Goal: Transaction & Acquisition: Purchase product/service

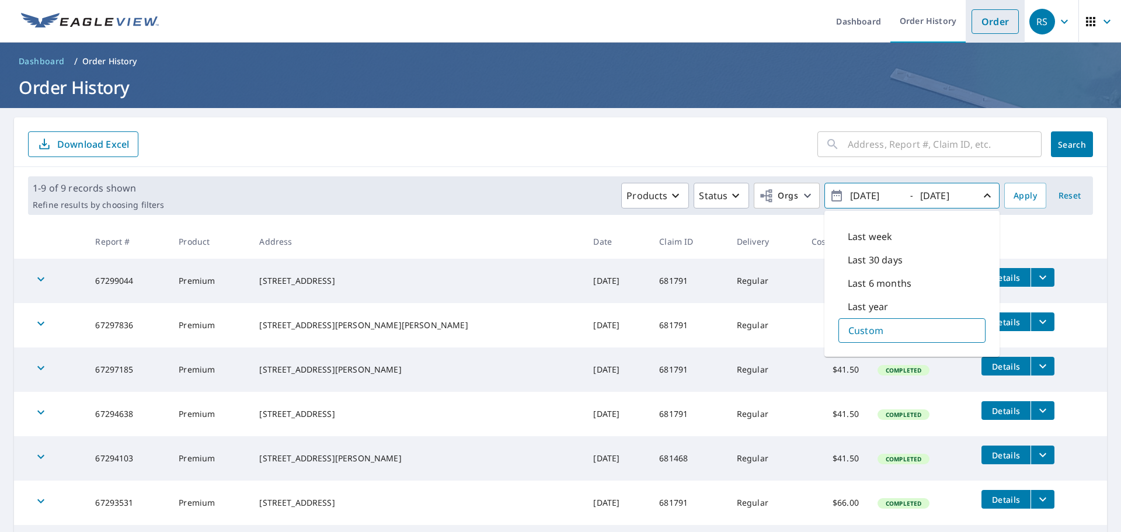
click at [985, 19] on link "Order" at bounding box center [995, 21] width 47 height 25
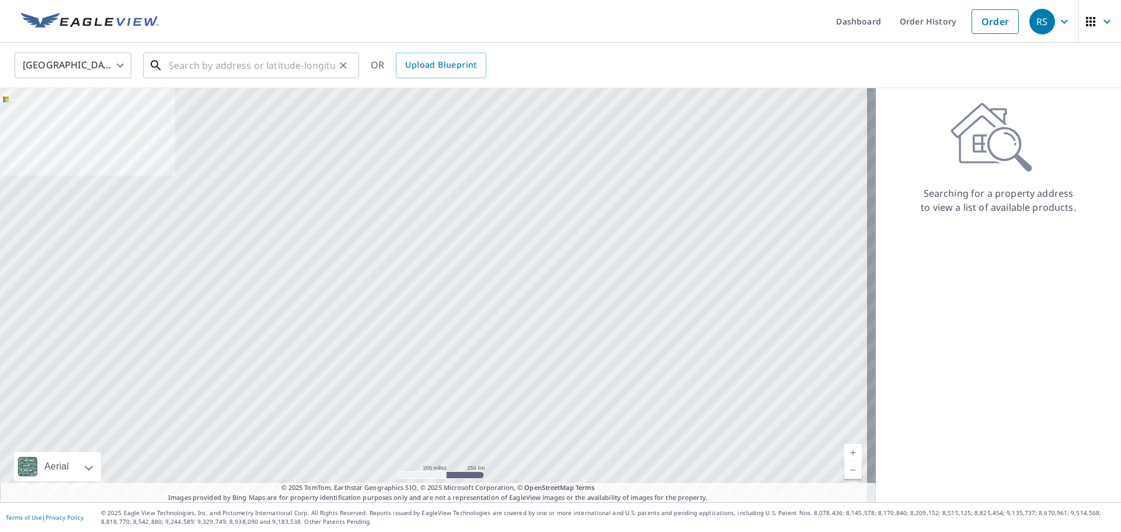
click at [176, 73] on input "text" at bounding box center [252, 65] width 166 height 33
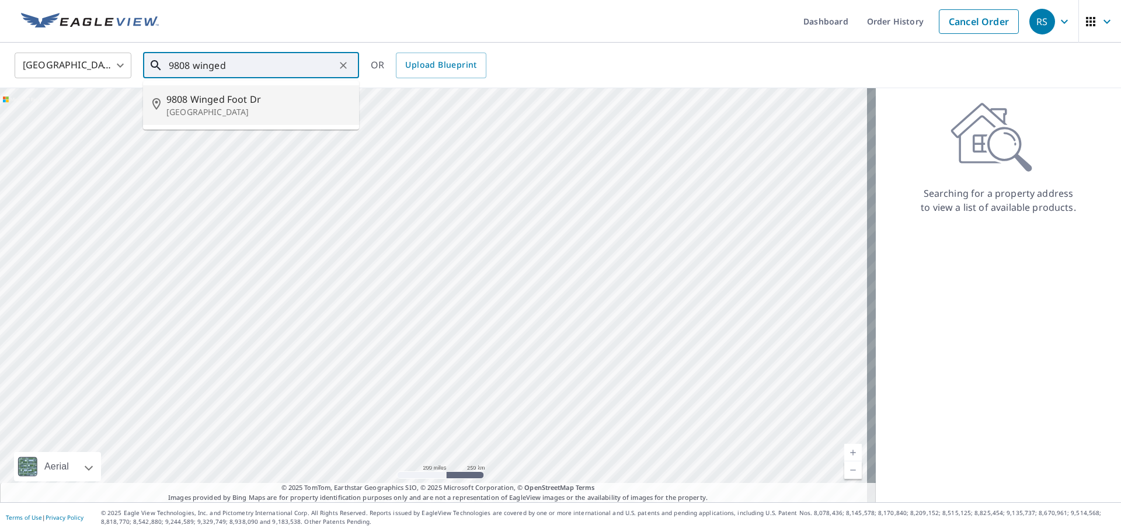
click at [180, 100] on span "9808 Winged Foot Dr" at bounding box center [257, 99] width 183 height 14
type input "[STREET_ADDRESS][PERSON_NAME]"
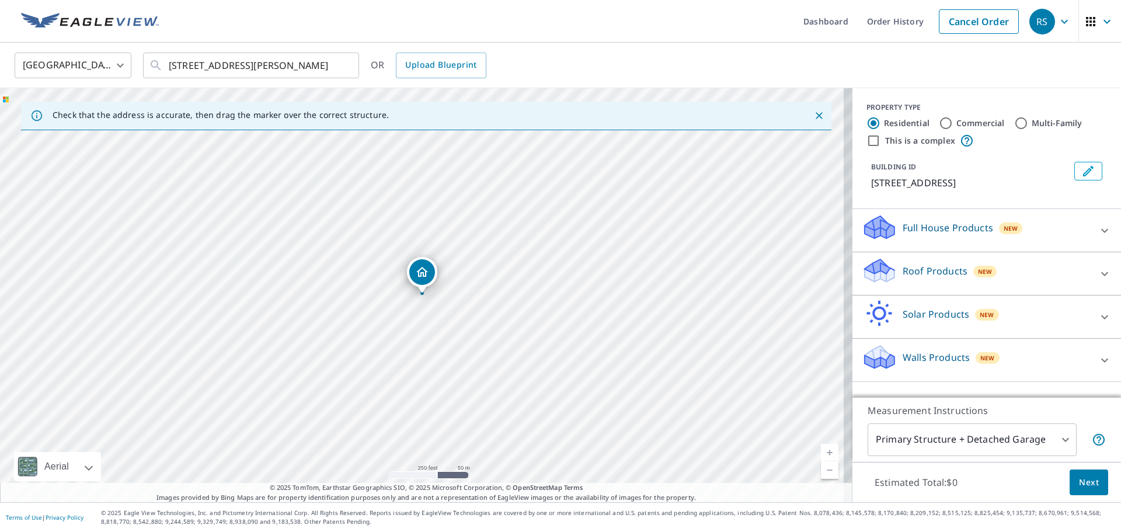
click at [871, 271] on icon at bounding box center [880, 266] width 30 height 15
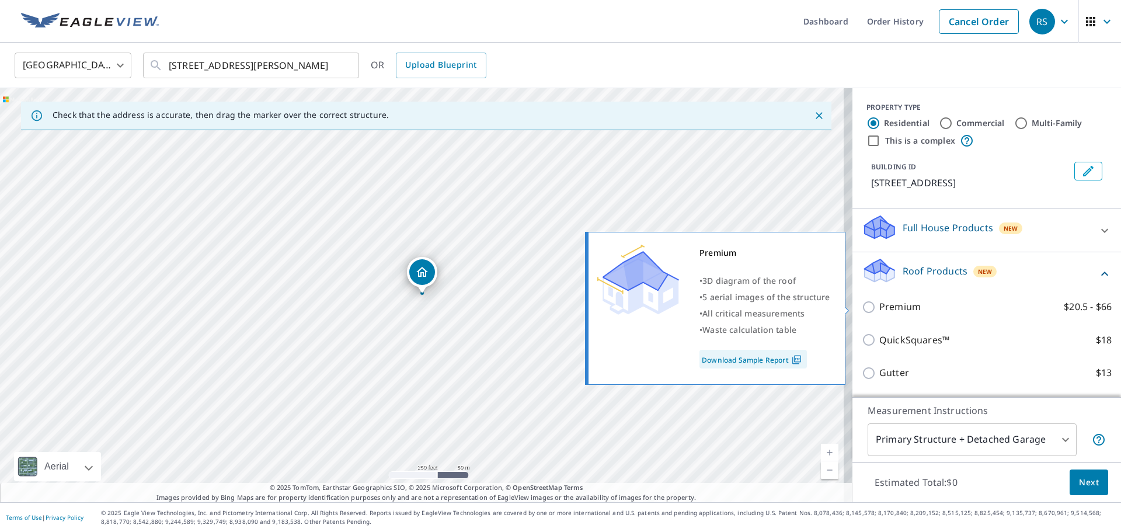
click at [862, 305] on input "Premium $20.5 - $66" at bounding box center [871, 307] width 18 height 14
checkbox input "true"
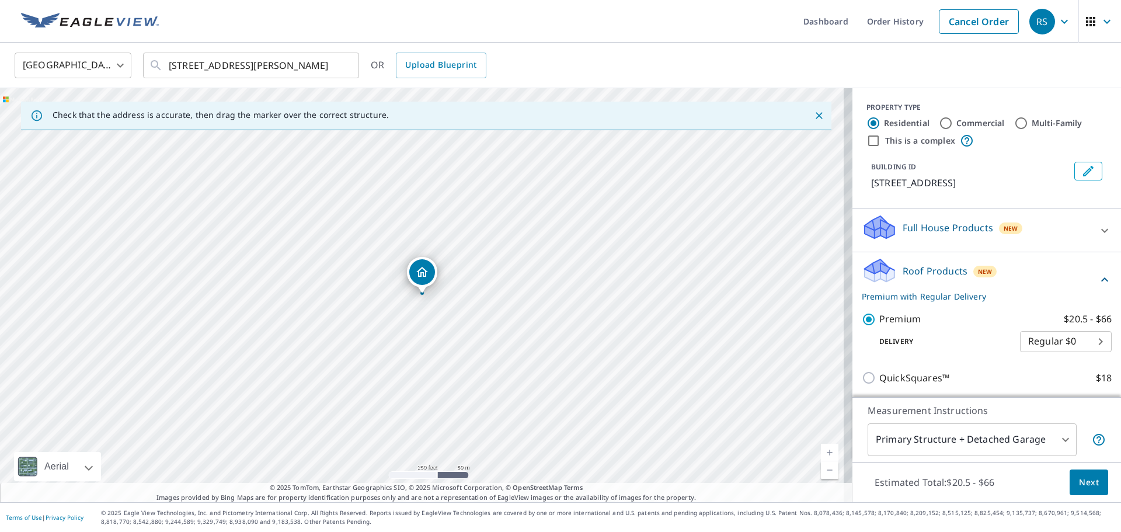
click at [1083, 481] on span "Next" at bounding box center [1089, 482] width 20 height 15
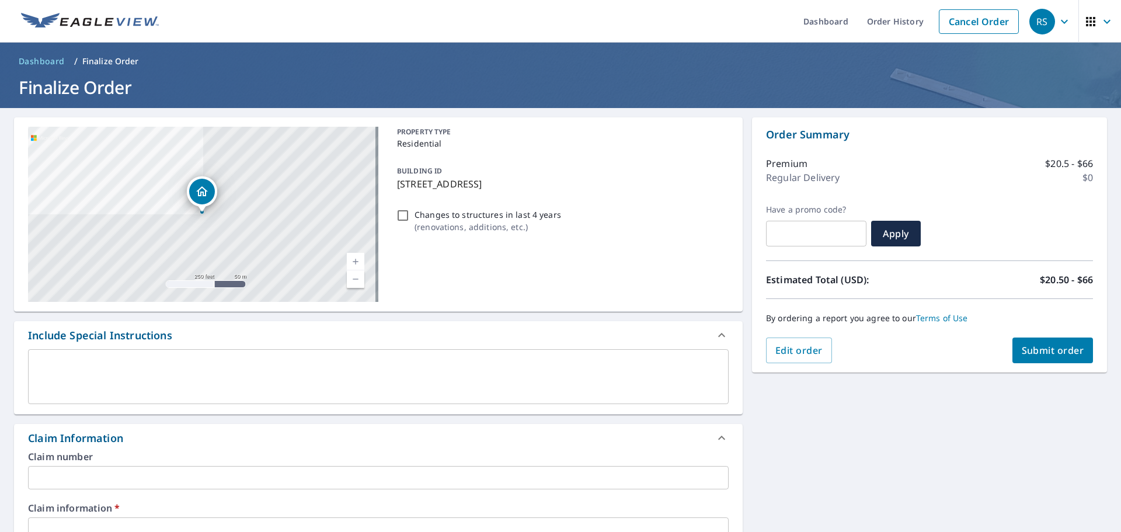
scroll to position [58, 0]
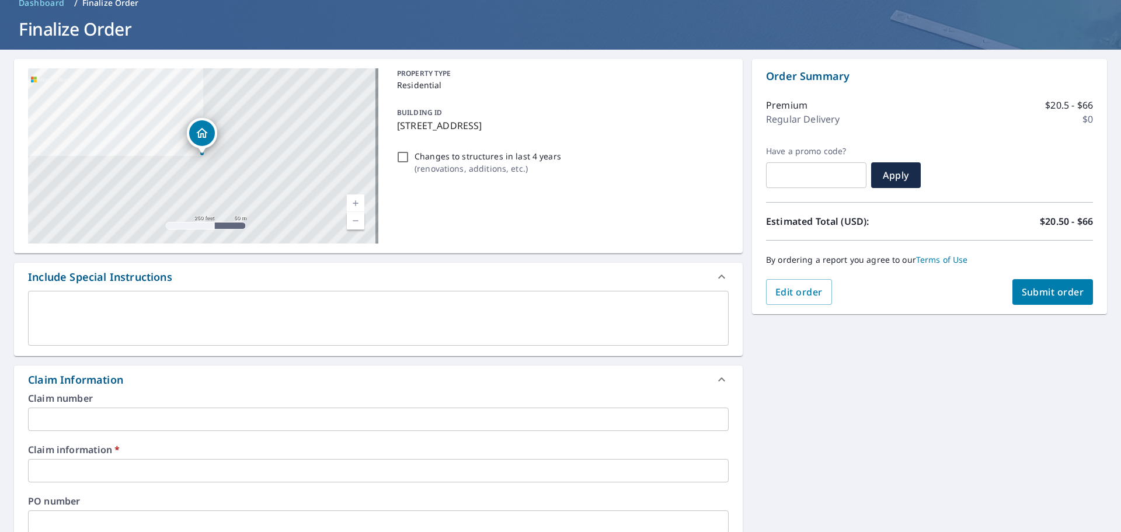
click at [85, 415] on input "text" at bounding box center [378, 419] width 701 height 23
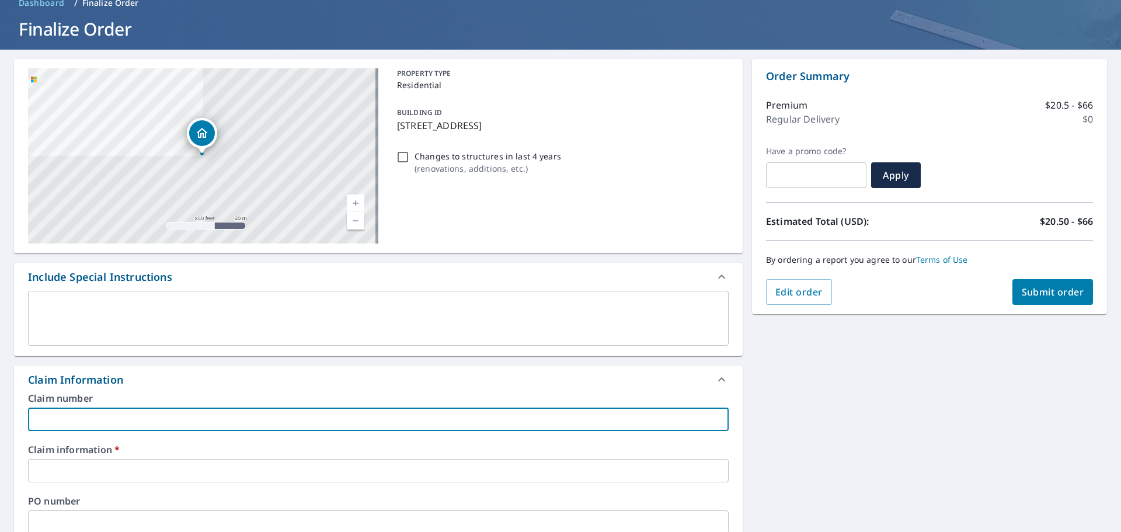
type input "681468"
checkbox input "true"
click at [88, 477] on input "text" at bounding box center [378, 470] width 701 height 23
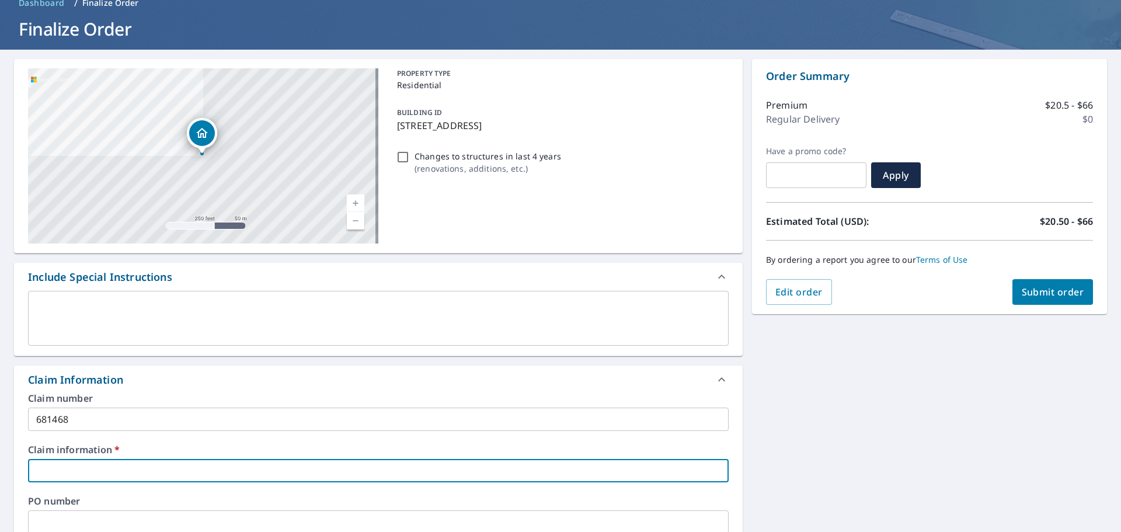
type input "681468"
checkbox input "true"
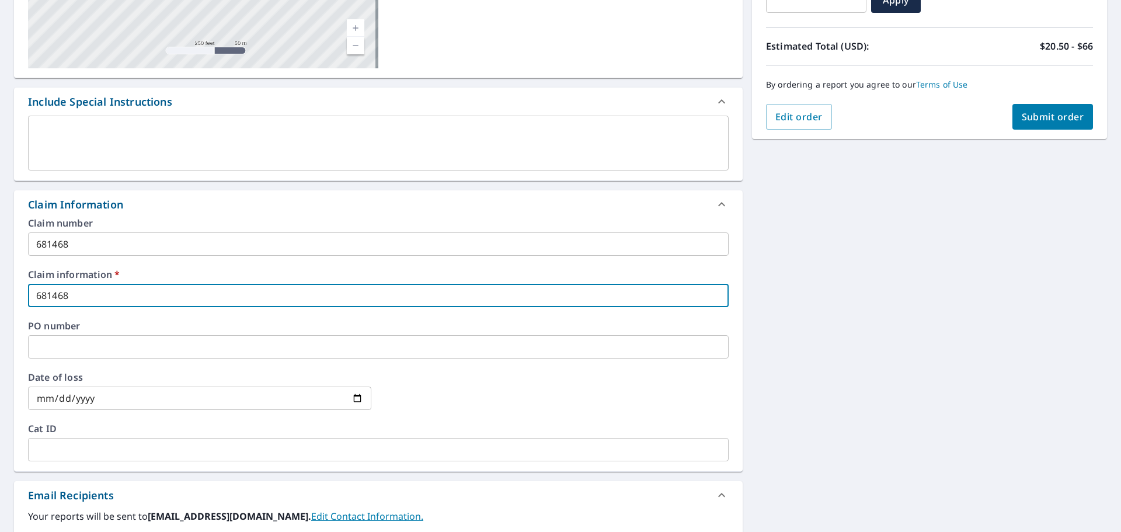
scroll to position [175, 0]
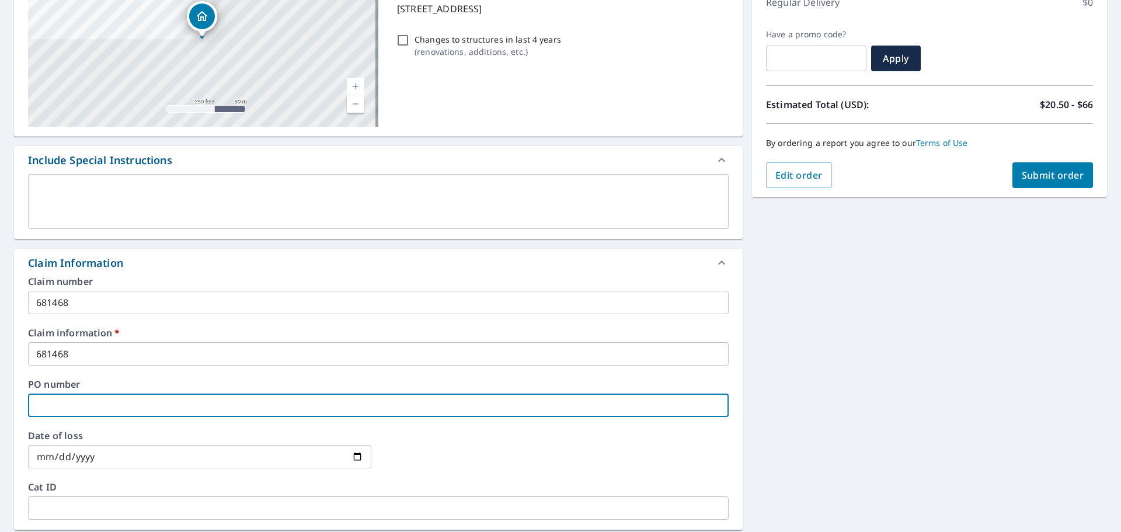
click at [55, 405] on input "text" at bounding box center [378, 405] width 701 height 23
type input "9"
checkbox input "true"
type input "98"
checkbox input "true"
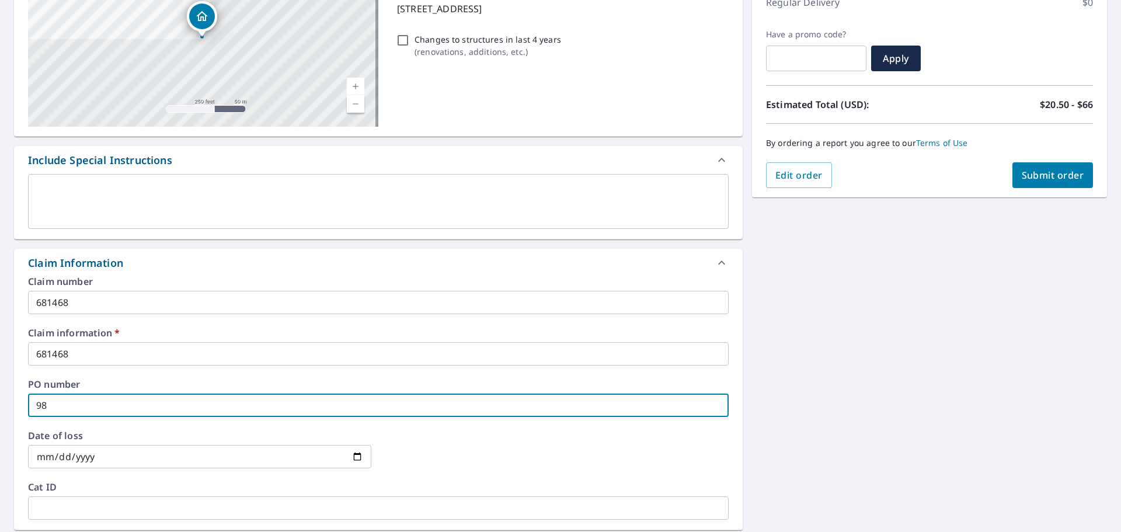
type input "980"
checkbox input "true"
type input "9808"
checkbox input "true"
type input "9808"
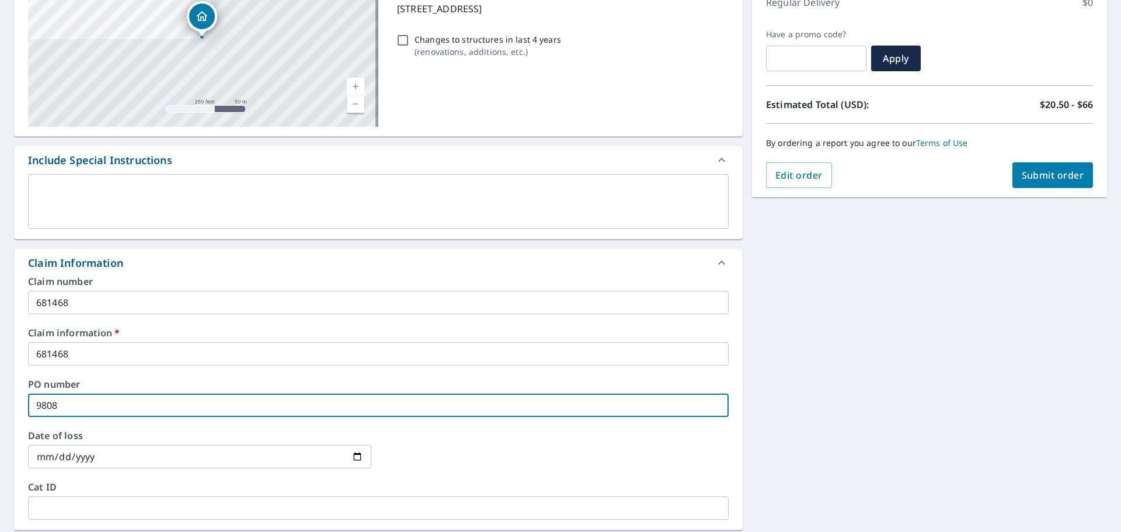
checkbox input "true"
type input "9808 w"
checkbox input "true"
type input "9808 wi"
checkbox input "true"
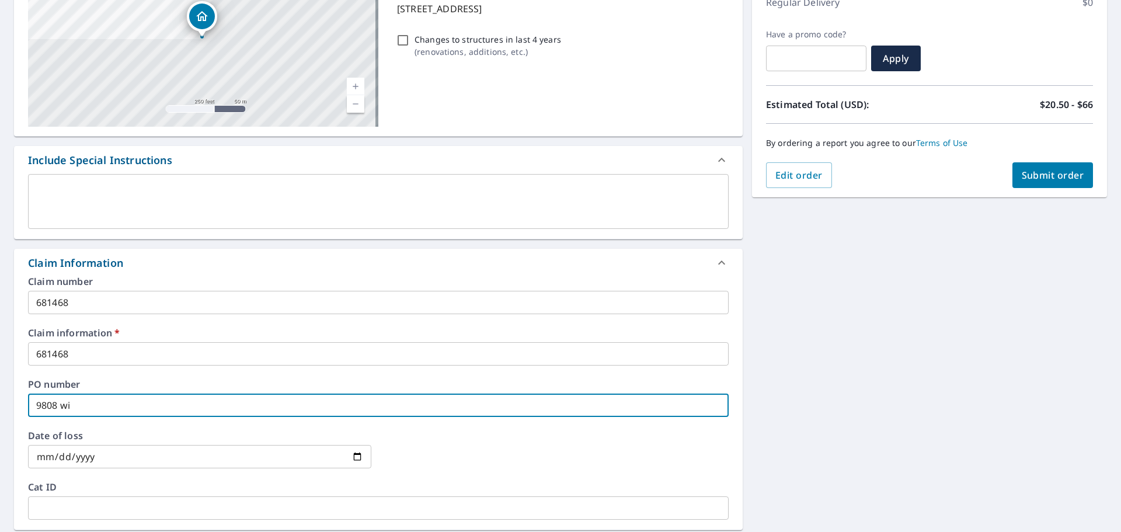
type input "9808 win"
checkbox input "true"
type input "9808 wing"
checkbox input "true"
type input "9808 [PERSON_NAME]"
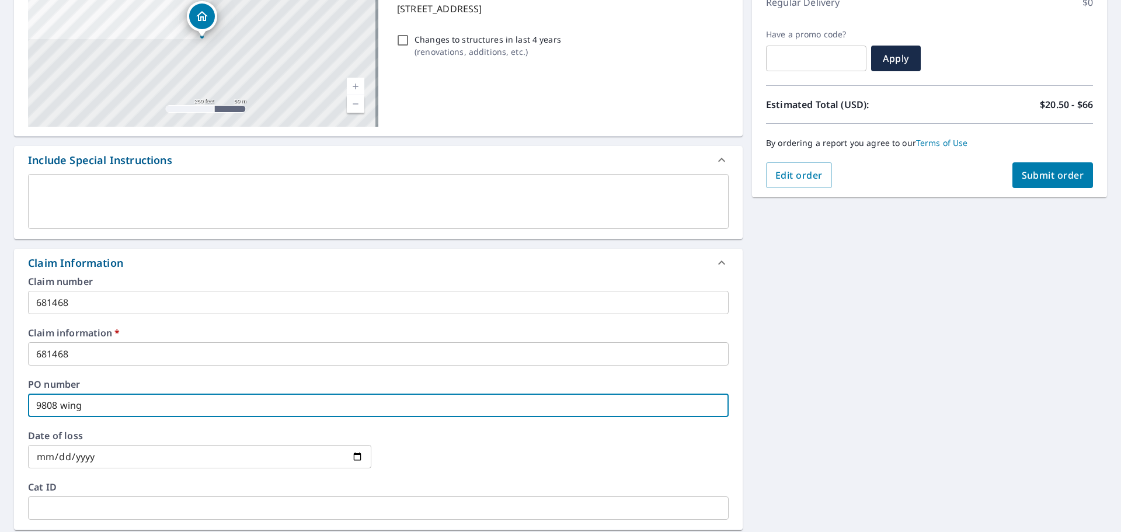
checkbox input "true"
type input "9808 winged"
checkbox input "true"
type input "9808 winged"
checkbox input "true"
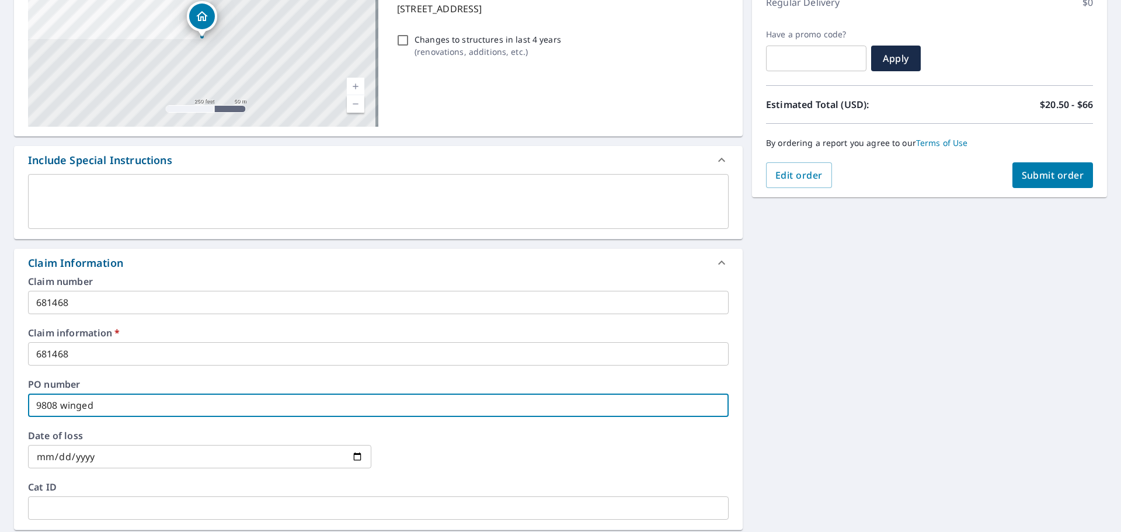
type input "9808 winged f"
checkbox input "true"
type input "9808 winged fo"
checkbox input "true"
type input "9808 winged foo"
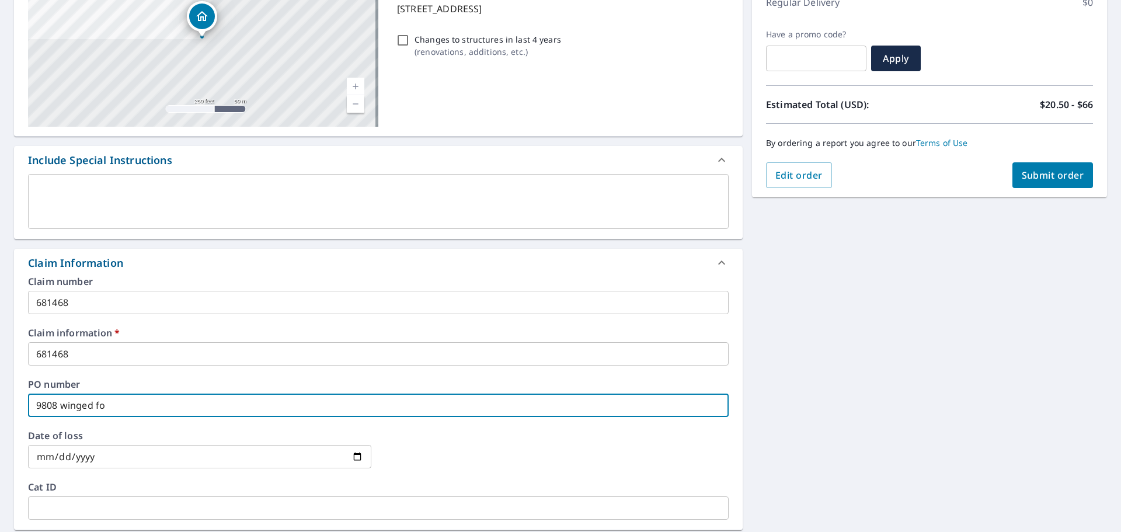
checkbox input "true"
type input "9808 winged foot"
checkbox input "true"
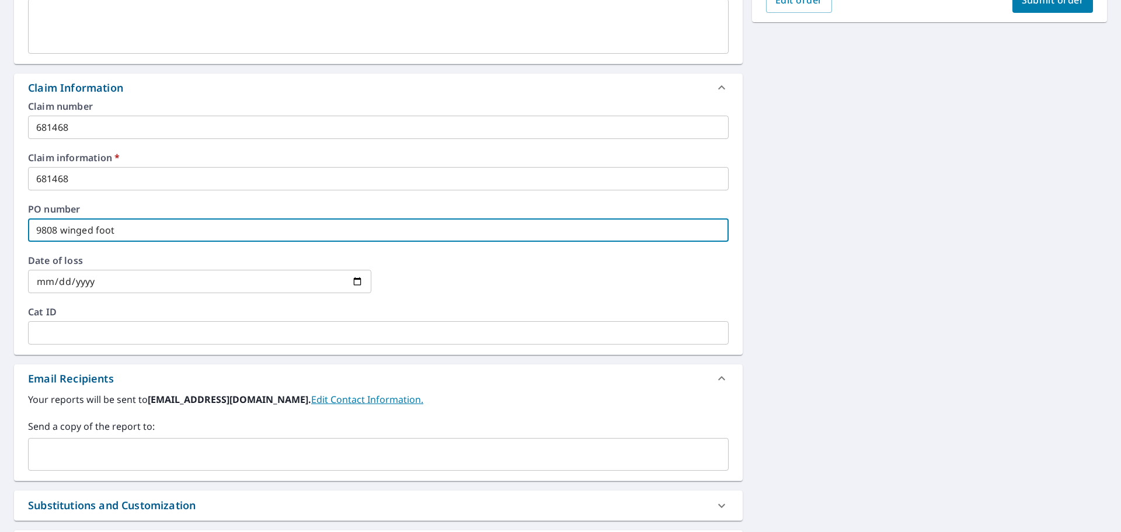
type input "9808 winged foot"
click at [65, 453] on input "text" at bounding box center [369, 454] width 673 height 22
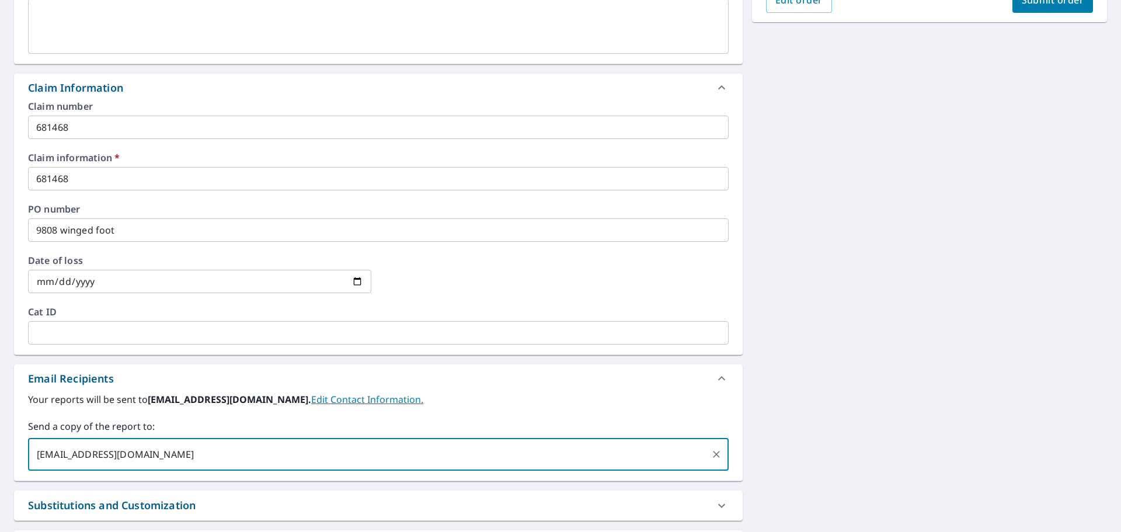
type input "[EMAIL_ADDRESS][DOMAIN_NAME]"
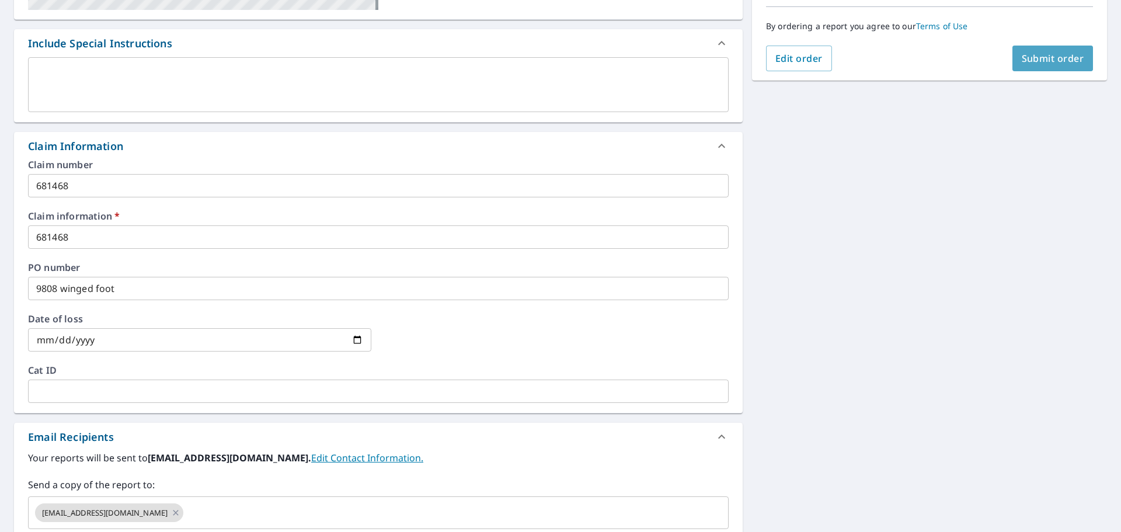
click at [1049, 57] on span "Submit order" at bounding box center [1053, 58] width 62 height 13
checkbox input "true"
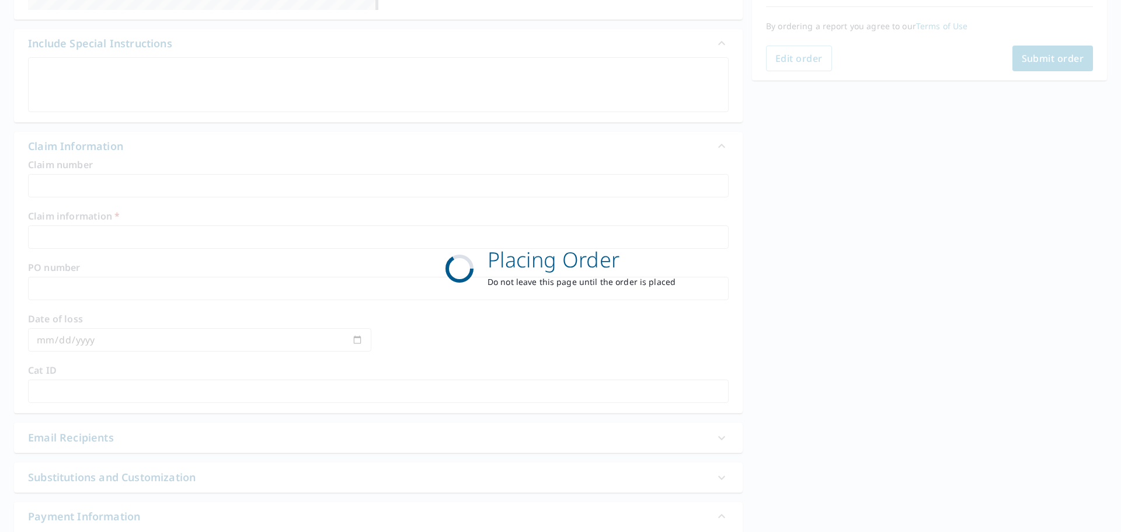
scroll to position [155, 0]
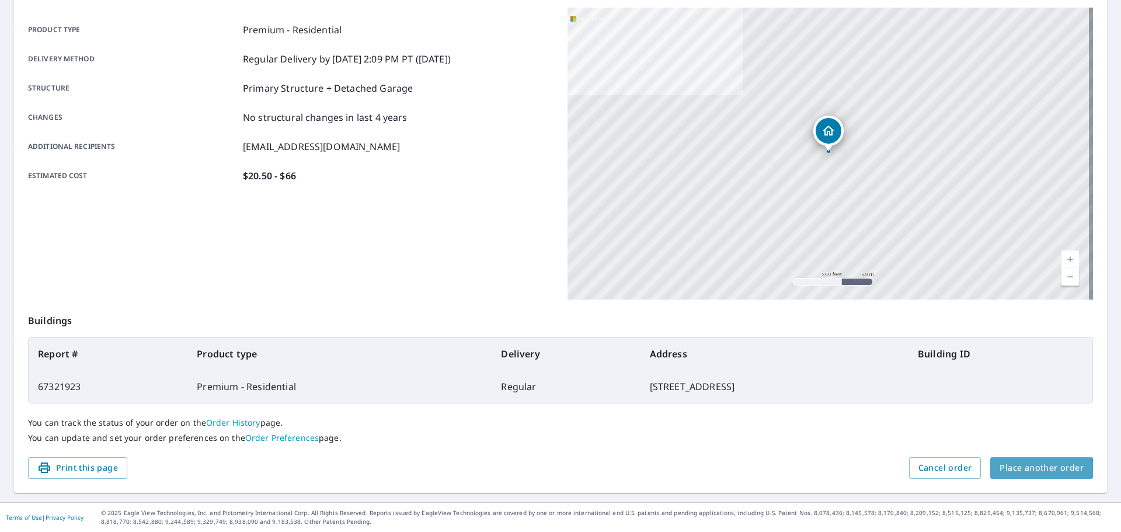
click at [1034, 471] on span "Place another order" at bounding box center [1042, 468] width 84 height 15
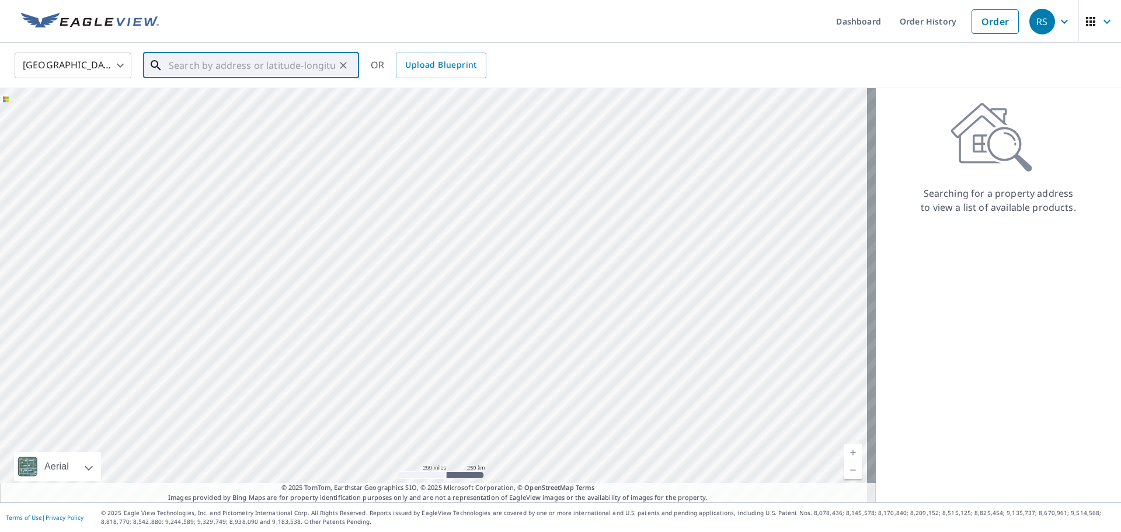
click at [171, 65] on input "text" at bounding box center [252, 65] width 166 height 33
click at [197, 110] on p "[GEOGRAPHIC_DATA]" at bounding box center [257, 112] width 183 height 12
type input "[STREET_ADDRESS]"
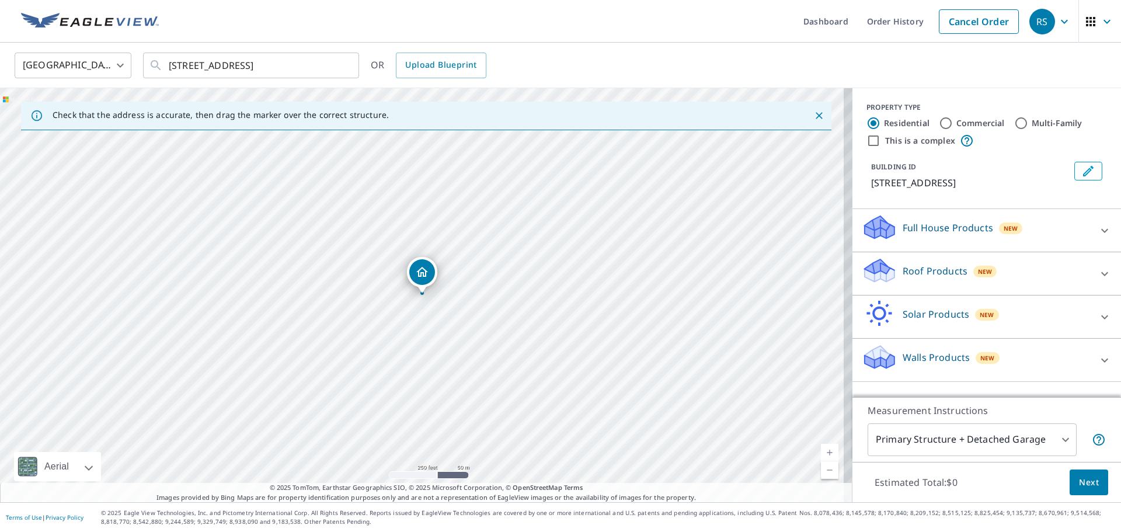
click at [866, 269] on icon at bounding box center [880, 266] width 30 height 15
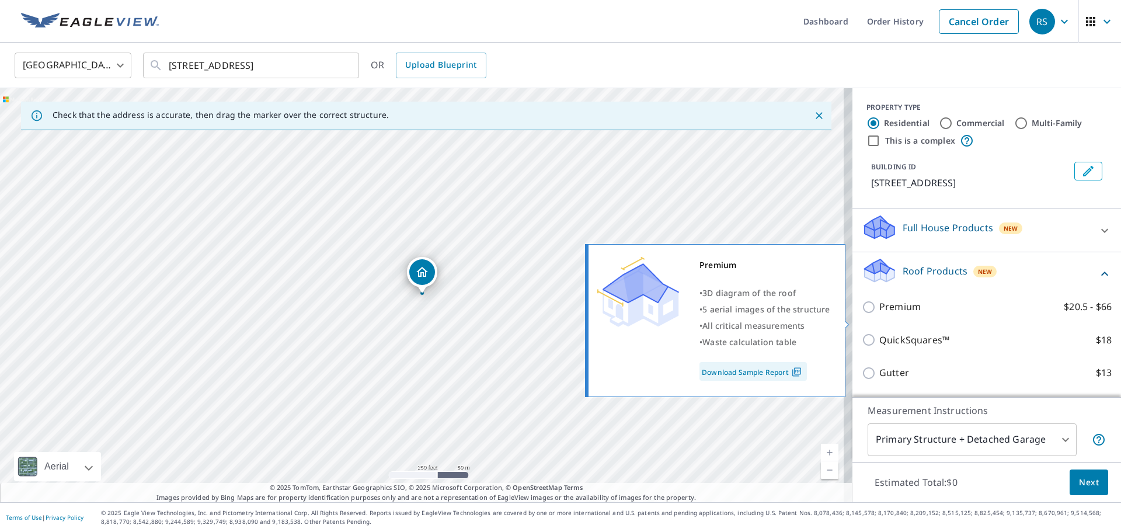
click at [864, 314] on input "Premium $20.5 - $66" at bounding box center [871, 307] width 18 height 14
checkbox input "true"
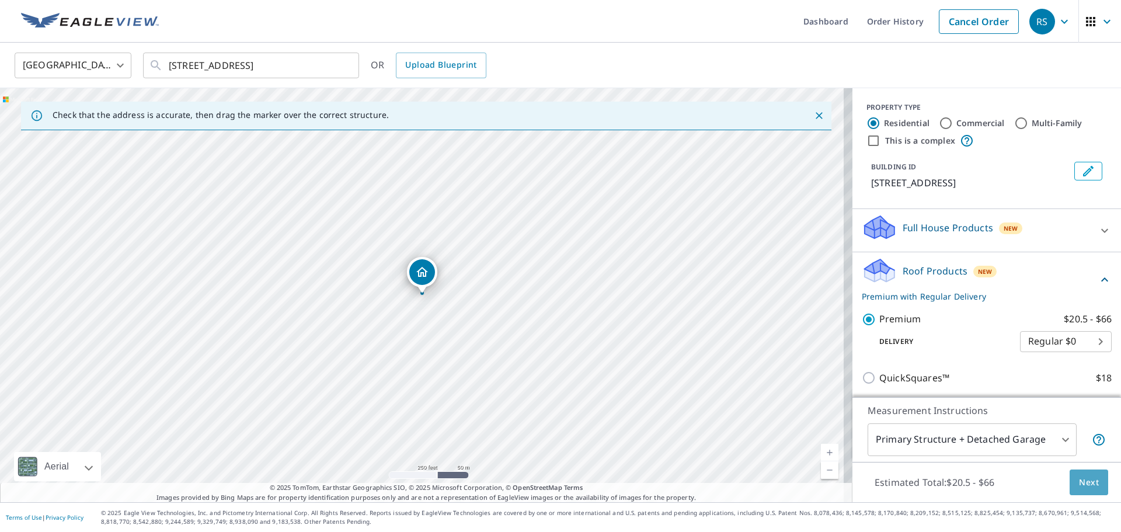
click at [1079, 480] on span "Next" at bounding box center [1089, 482] width 20 height 15
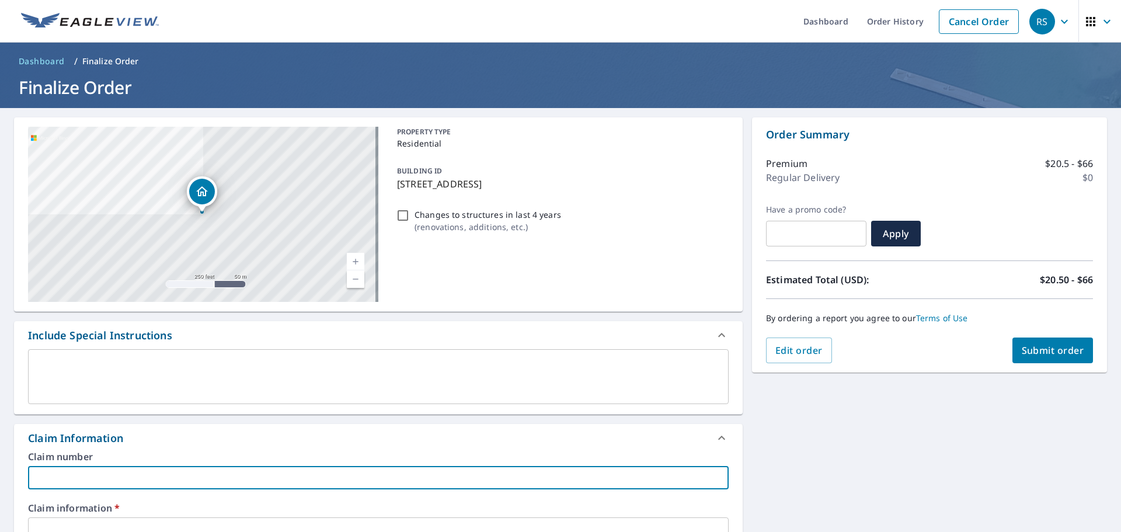
click at [143, 471] on input "text" at bounding box center [378, 477] width 701 height 23
type input "681468"
checkbox input "true"
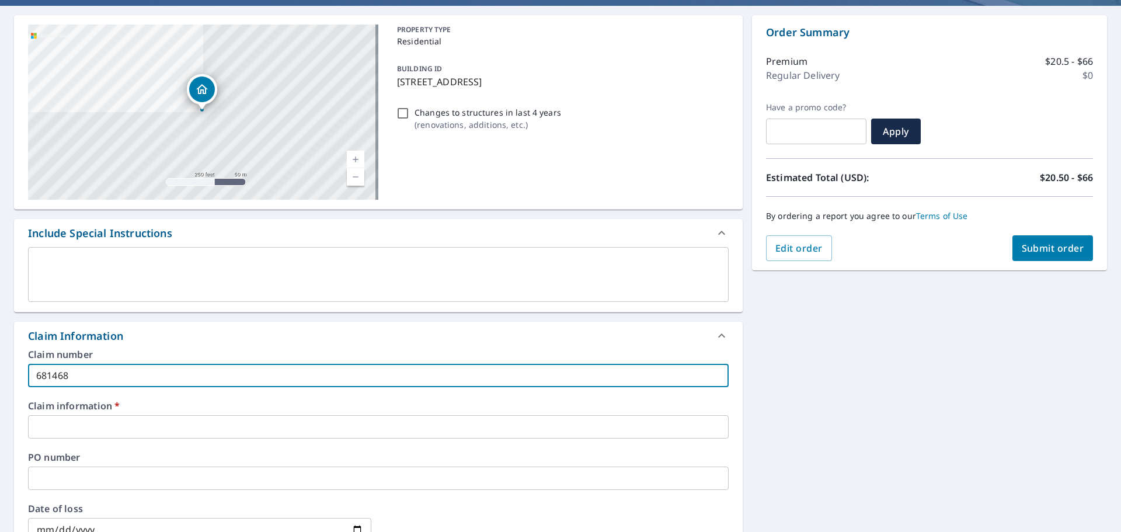
scroll to position [117, 0]
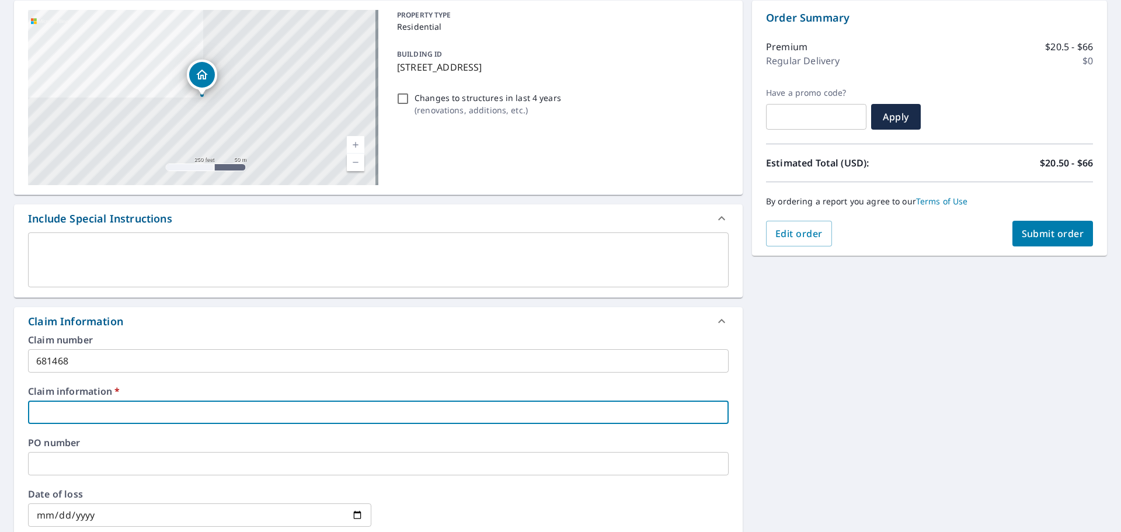
click at [81, 416] on input "text" at bounding box center [378, 412] width 701 height 23
type input "681468"
checkbox input "true"
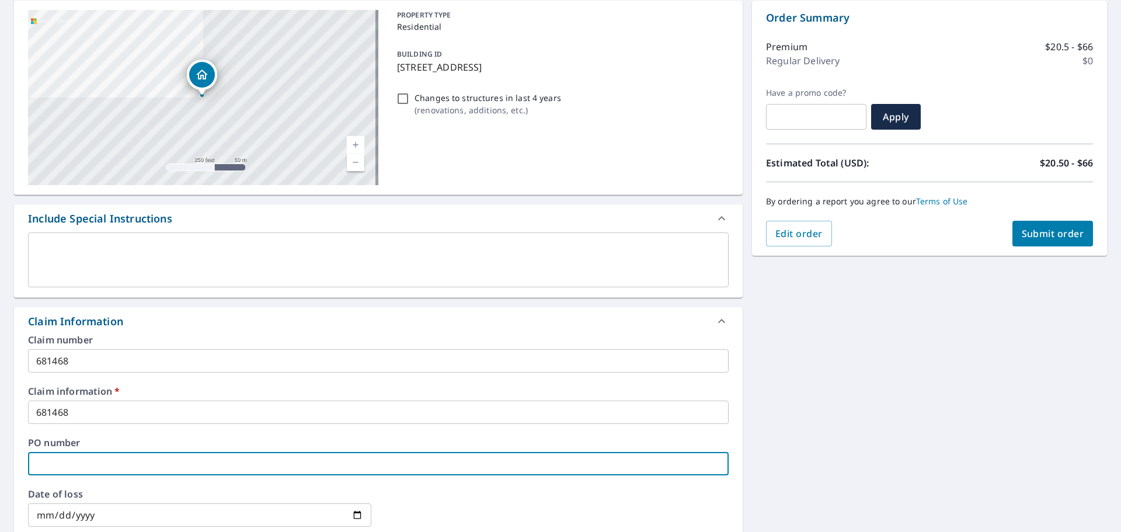
click at [68, 463] on input "text" at bounding box center [378, 463] width 701 height 23
type input "1"
checkbox input "true"
type input "18"
checkbox input "true"
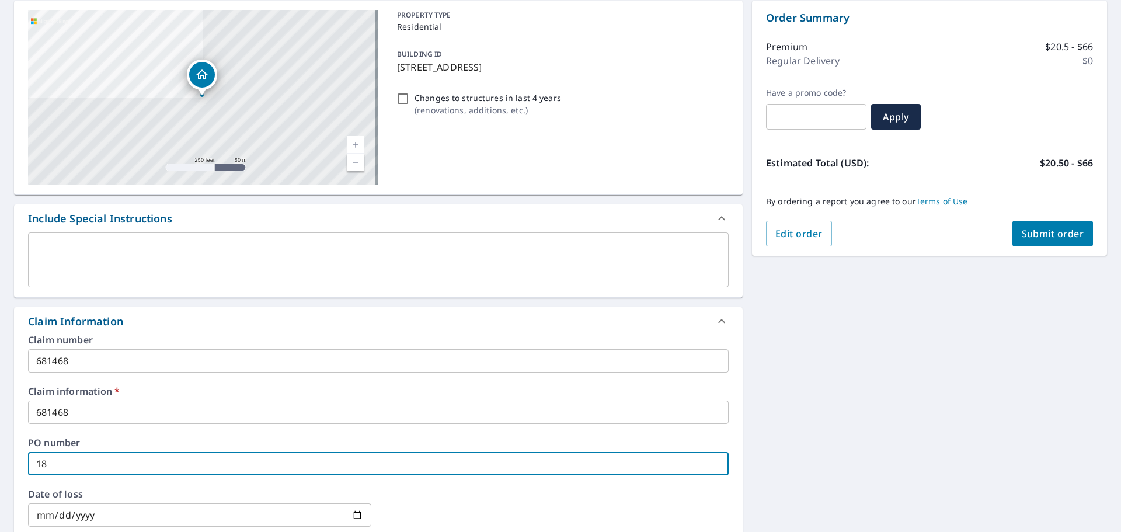
type input "187"
checkbox input "true"
type input "1870"
checkbox input "true"
type input "18708"
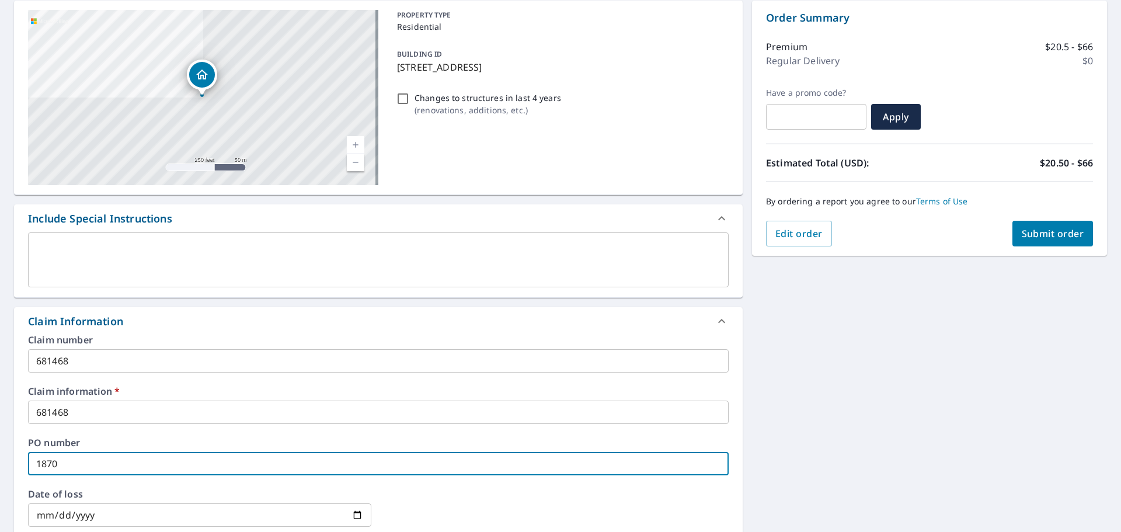
checkbox input "true"
type input "18708"
checkbox input "true"
type input "18708 b"
checkbox input "true"
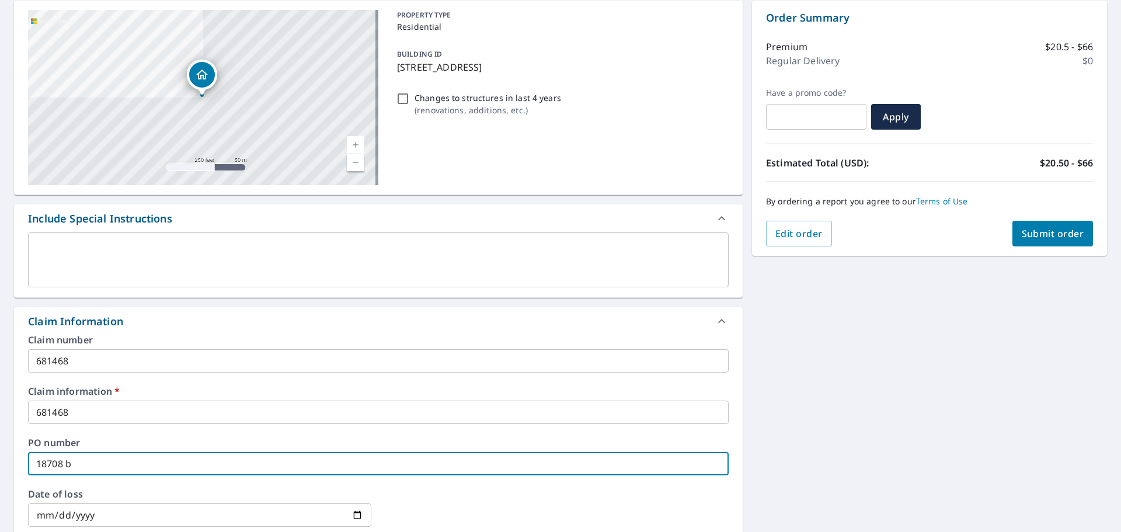
type input "18708 br"
checkbox input "true"
type input "18708 bro"
checkbox input "true"
type input "18708 broo"
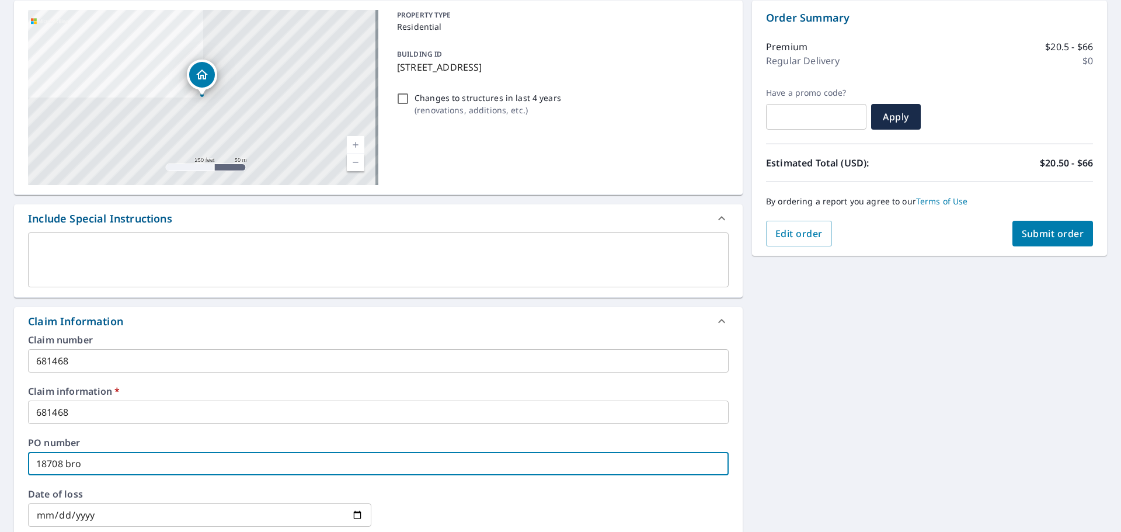
checkbox input "true"
type input "18708 brook"
checkbox input "true"
type input "18708 [PERSON_NAME]"
checkbox input "true"
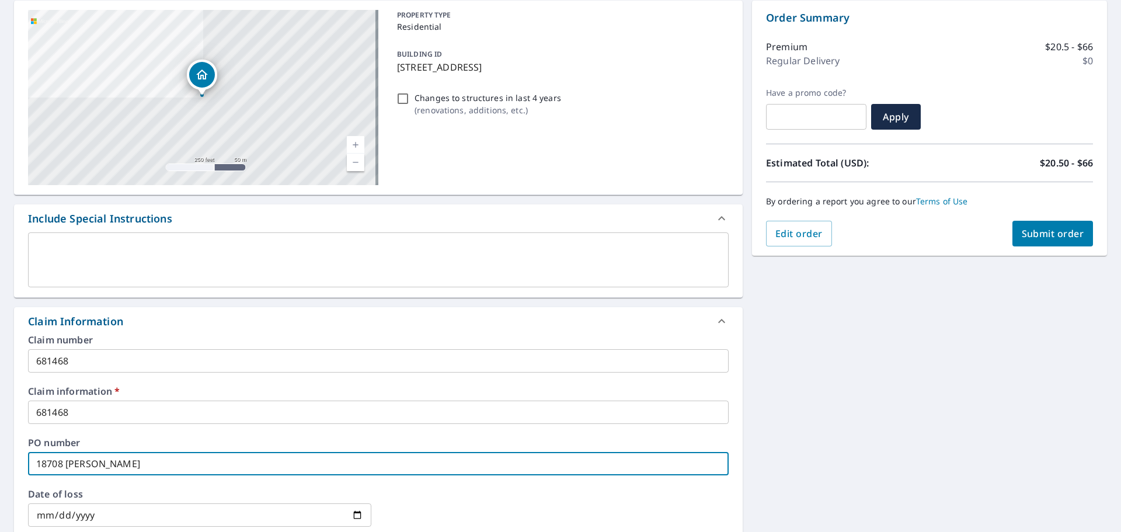
type input "18708 brooksh"
checkbox input "true"
type input "18708 brooksha"
checkbox input "true"
type input "18708 brookshad"
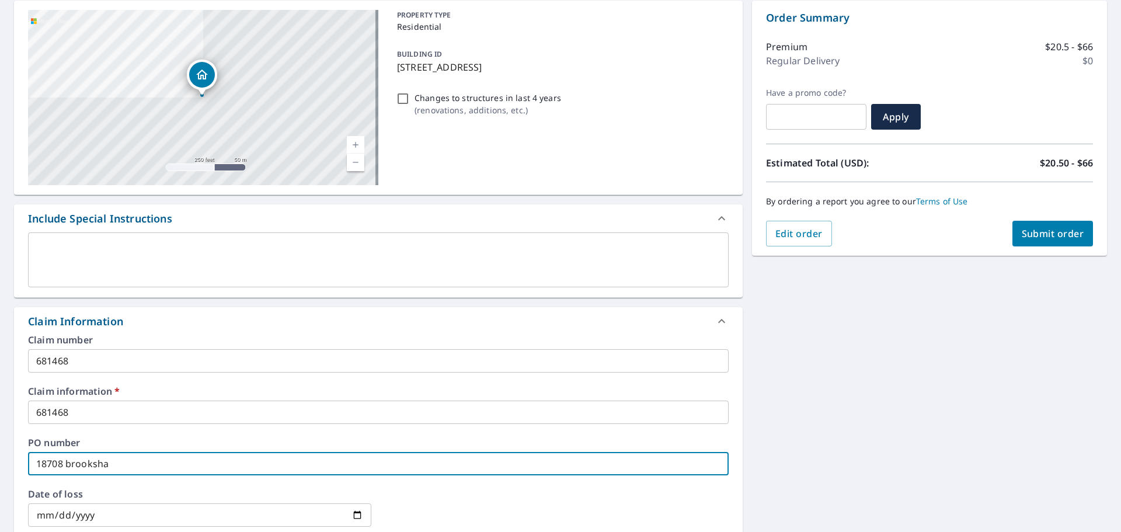
checkbox input "true"
type input "18708 brookshade"
checkbox input "true"
type input "18708 brookshade"
checkbox input "true"
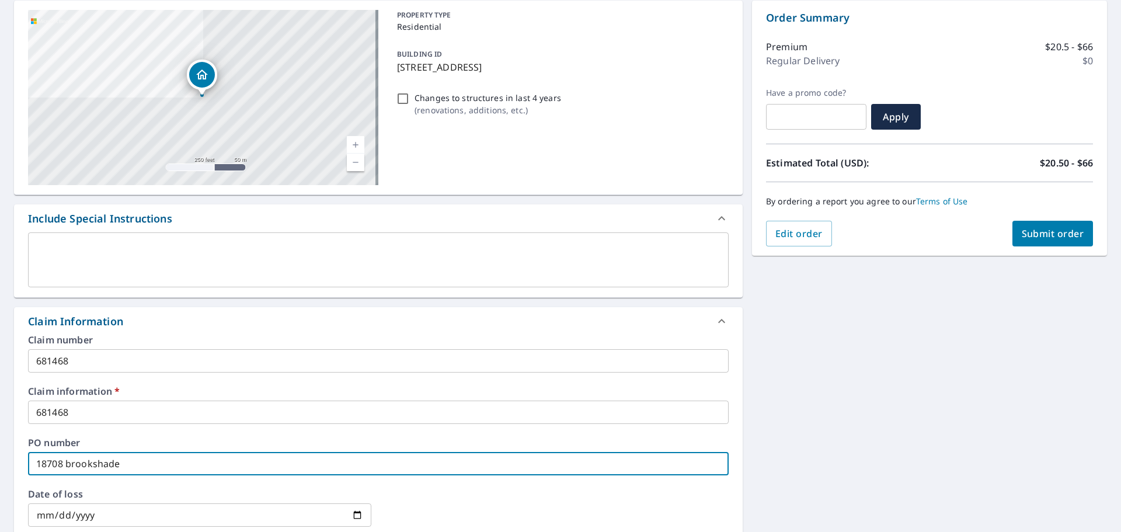
type input "18708 brookshade l"
checkbox input "true"
type input "18708 brookshade la"
checkbox input "true"
type input "18708 brookshade lan"
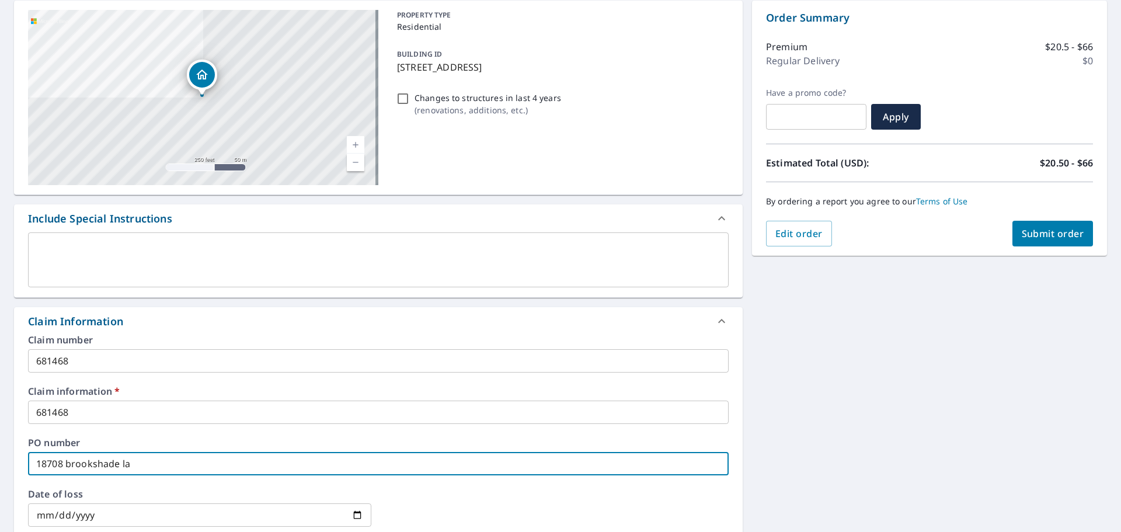
checkbox input "true"
type input "[STREET_ADDRESS]"
checkbox input "true"
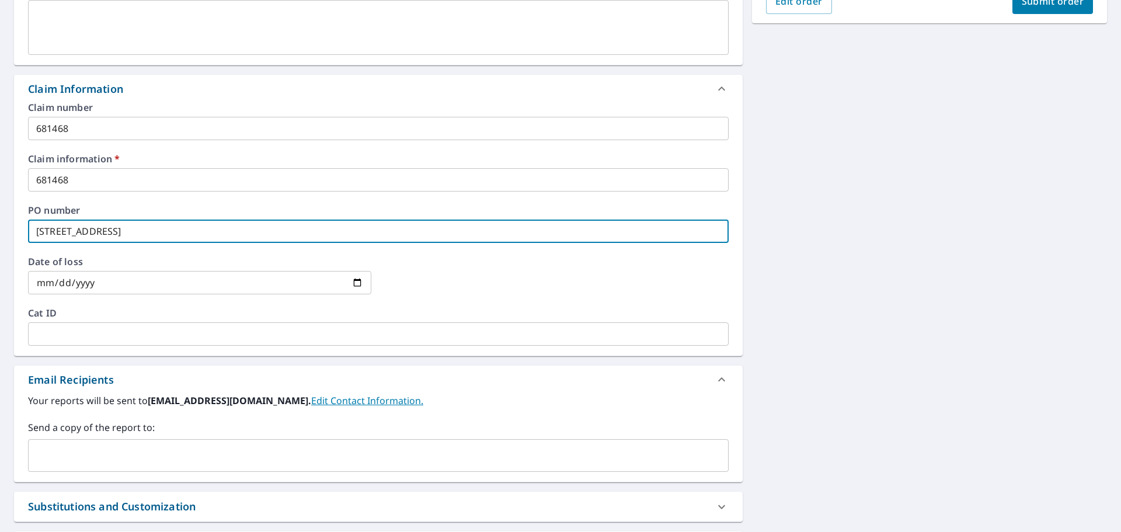
scroll to position [350, 0]
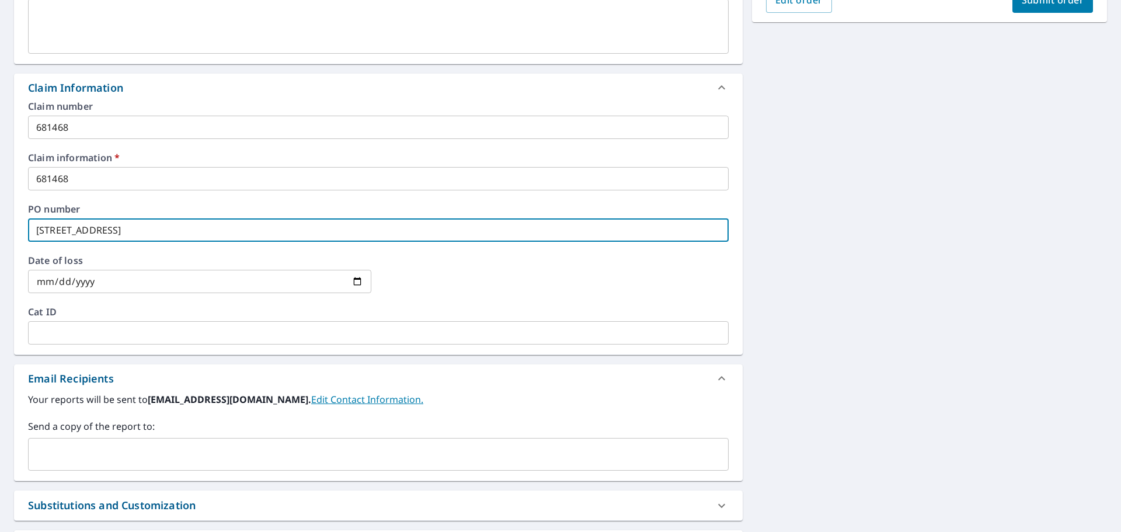
type input "[STREET_ADDRESS]"
click at [75, 445] on input "text" at bounding box center [369, 454] width 673 height 22
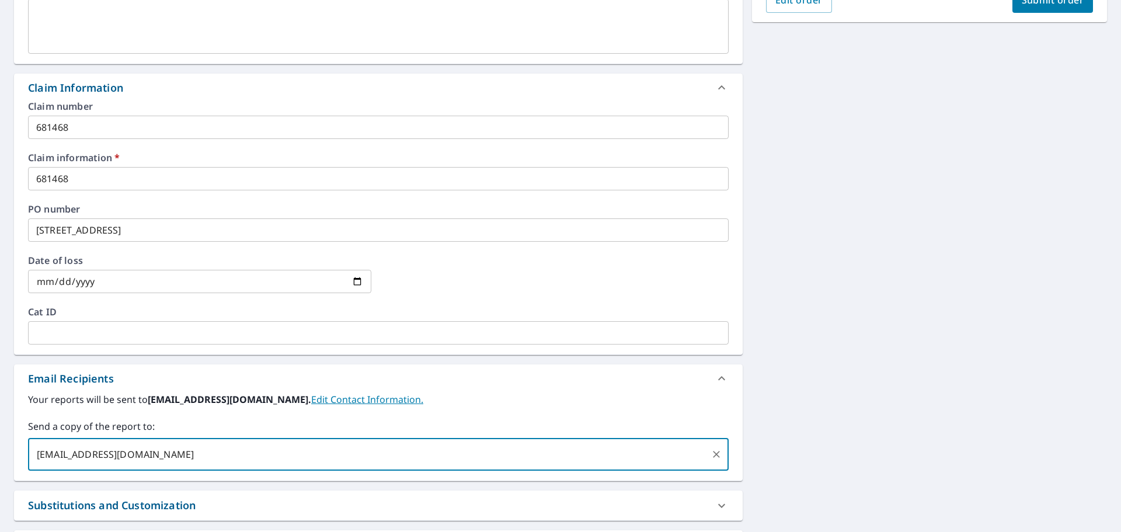
type input "[EMAIL_ADDRESS][DOMAIN_NAME]"
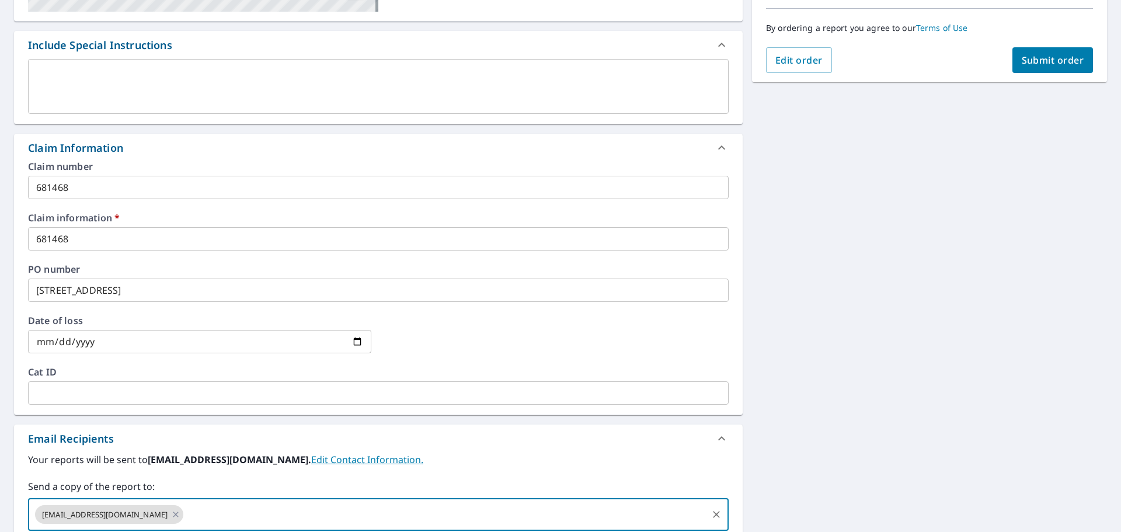
scroll to position [234, 0]
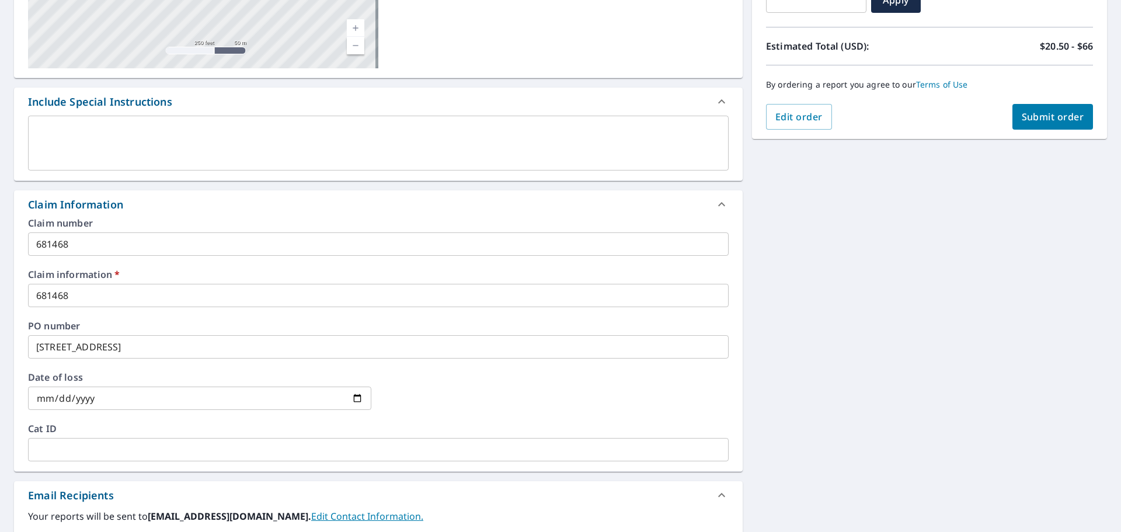
click at [1020, 140] on div "[STREET_ADDRESS] A standard road map Aerial A detailed look from above Labels L…" at bounding box center [560, 318] width 1121 height 889
click at [1032, 112] on span "Submit order" at bounding box center [1053, 116] width 62 height 13
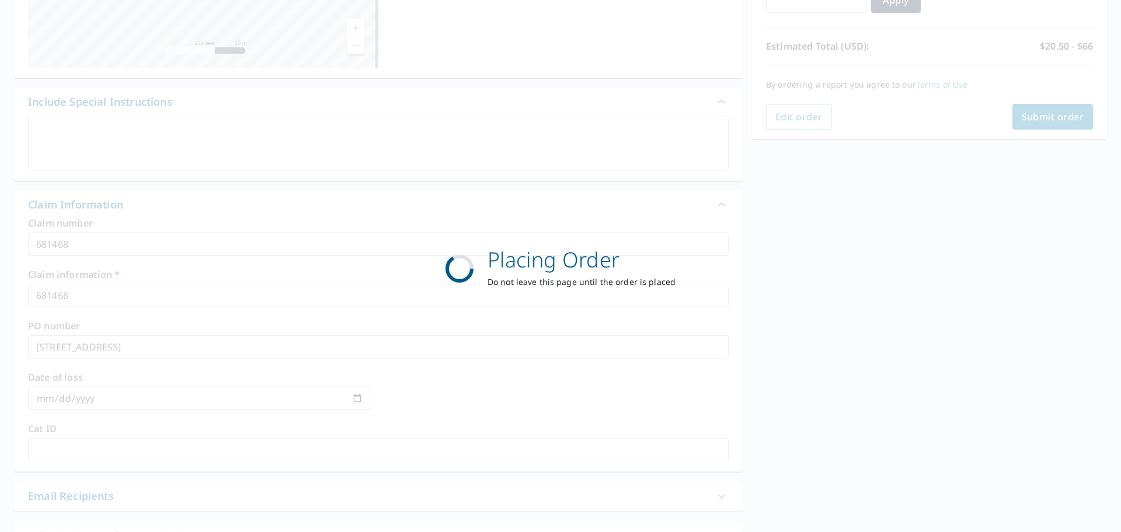
checkbox input "true"
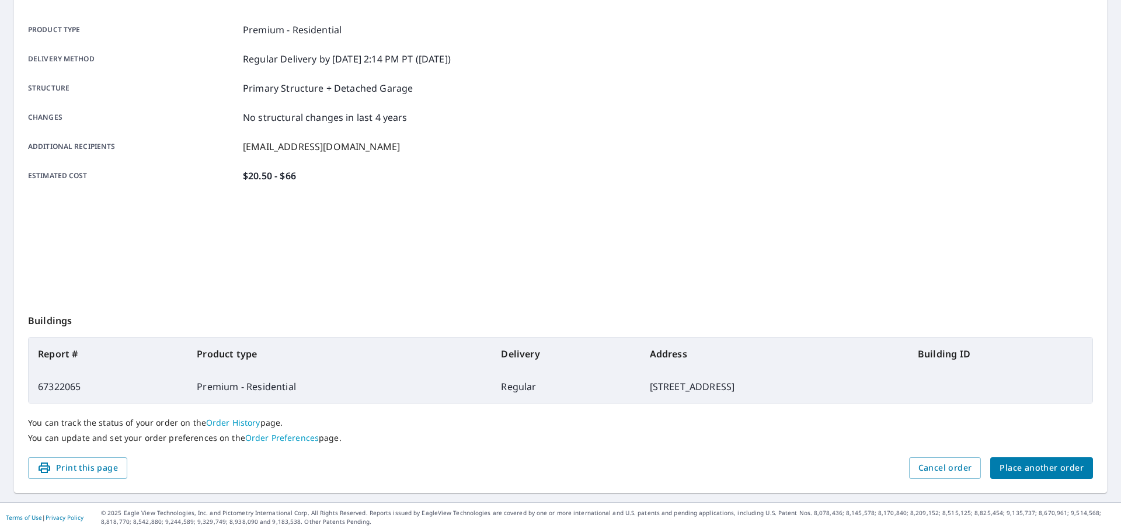
scroll to position [155, 0]
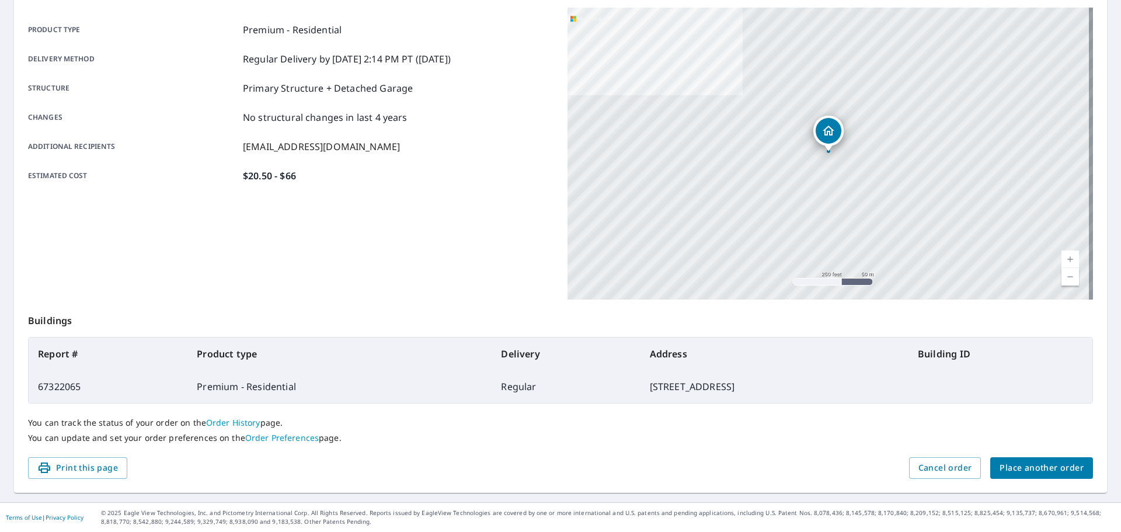
click at [1030, 464] on span "Place another order" at bounding box center [1042, 468] width 84 height 15
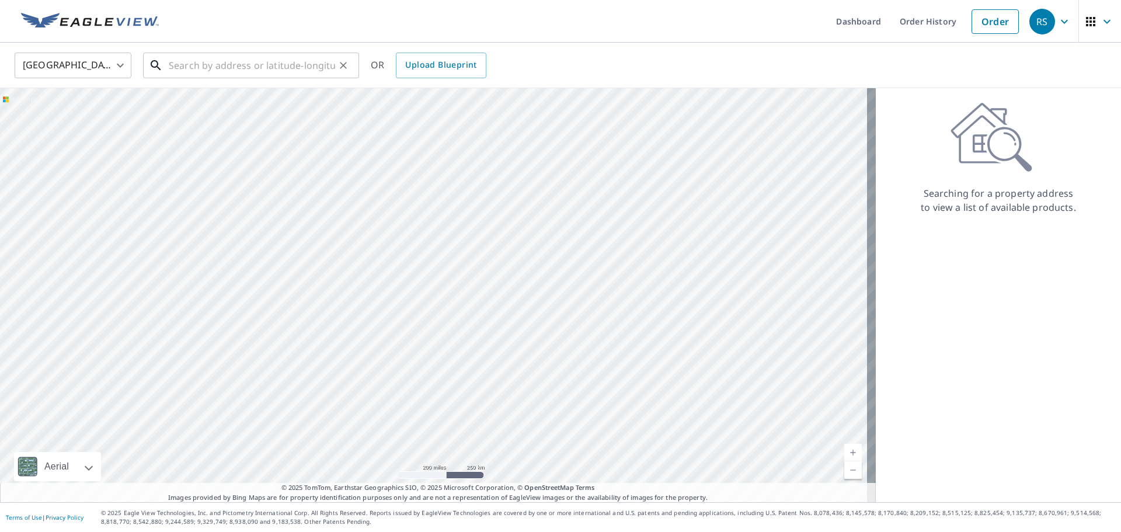
click at [231, 69] on input "text" at bounding box center [252, 65] width 166 height 33
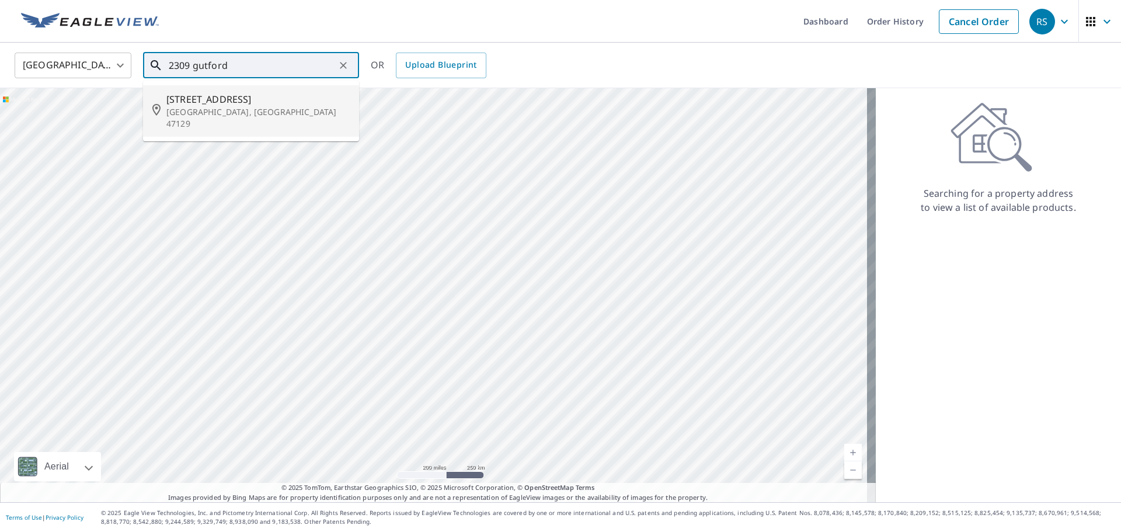
click at [211, 106] on p "[GEOGRAPHIC_DATA], [GEOGRAPHIC_DATA] 47129" at bounding box center [257, 117] width 183 height 23
type input "[STREET_ADDRESS]"
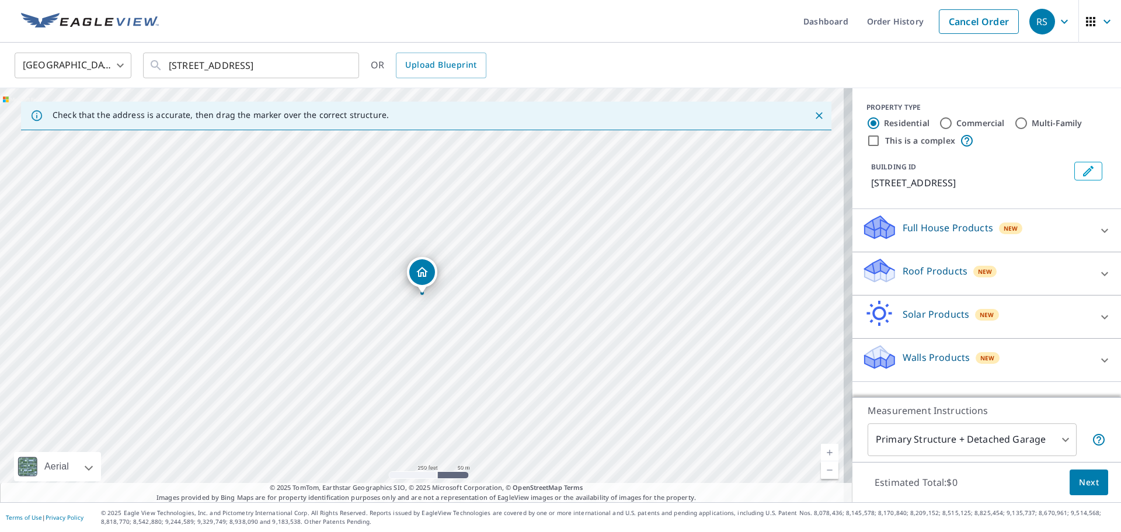
click at [868, 265] on icon at bounding box center [878, 266] width 26 height 15
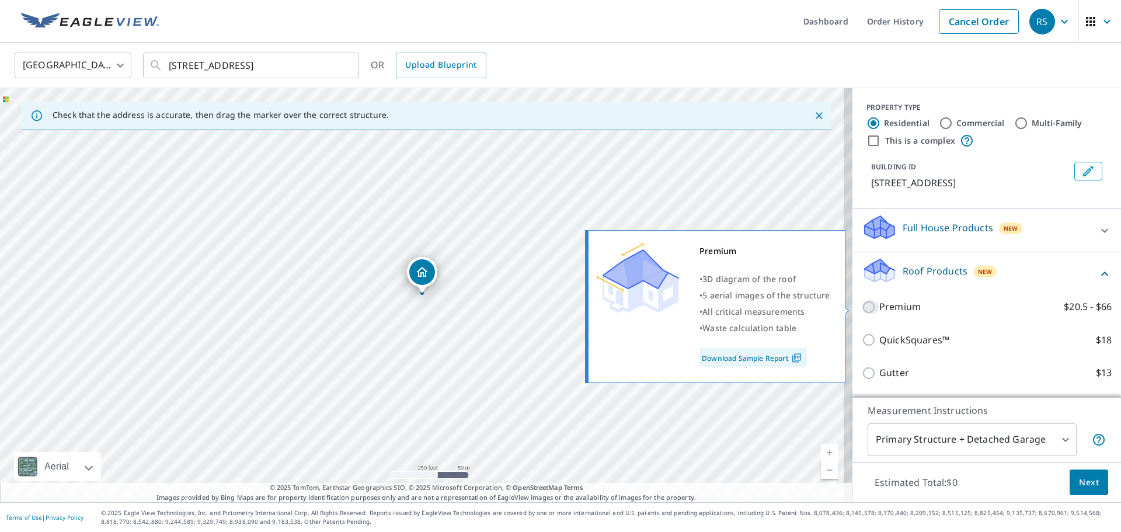
click at [862, 307] on input "Premium $20.5 - $66" at bounding box center [871, 307] width 18 height 14
checkbox input "true"
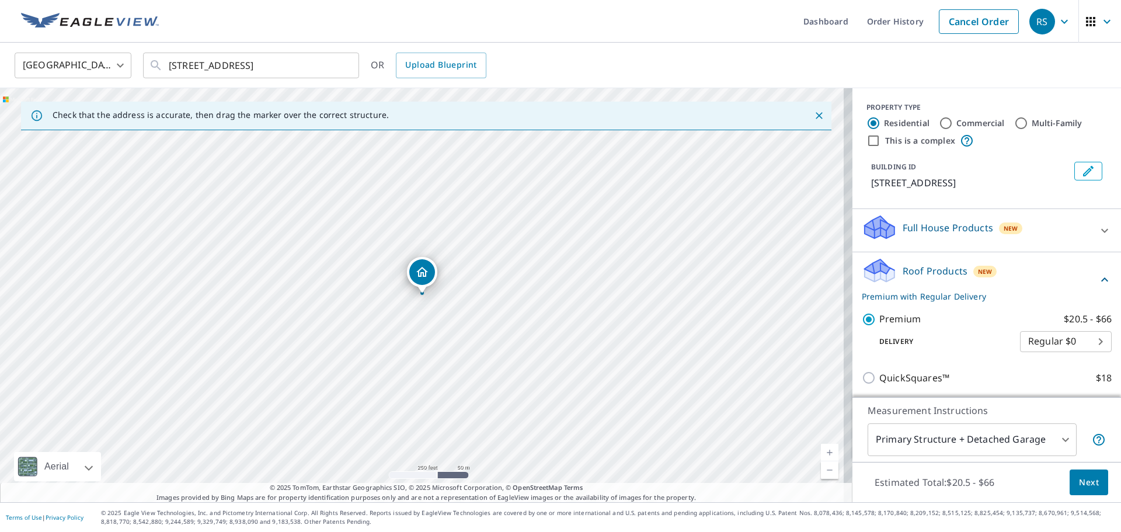
click at [1080, 483] on span "Next" at bounding box center [1089, 482] width 20 height 15
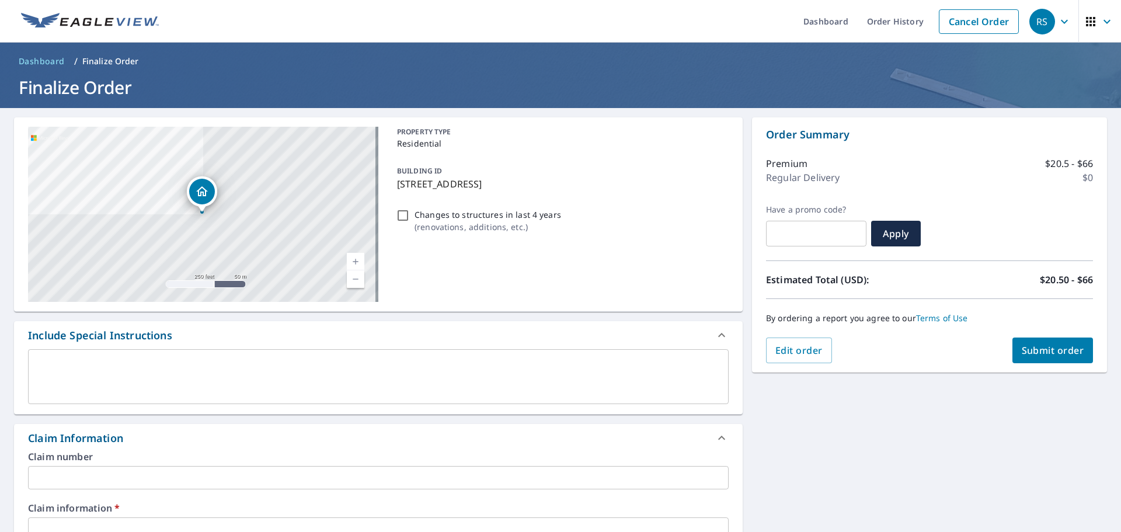
scroll to position [58, 0]
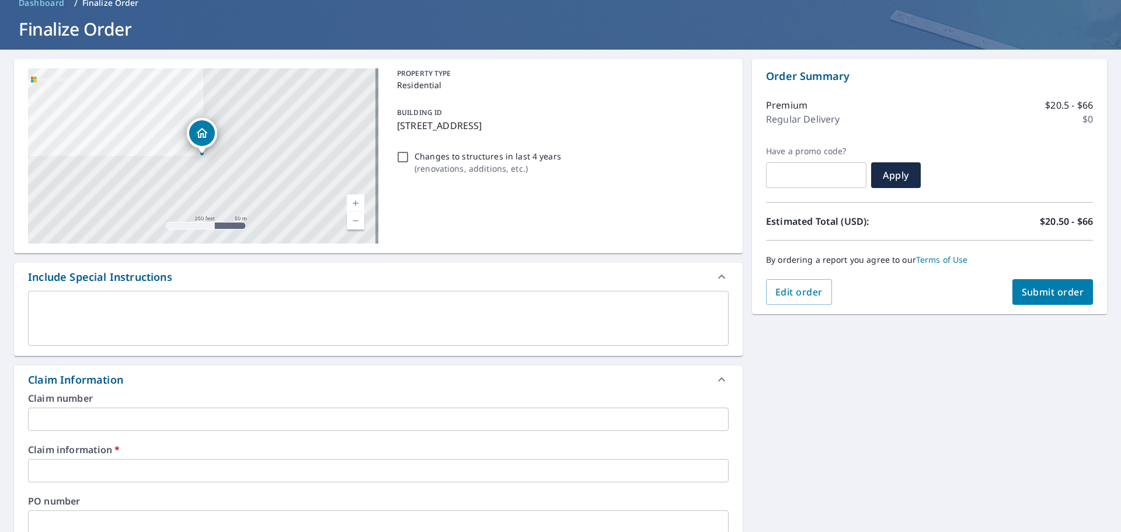
click at [63, 415] on input "text" at bounding box center [378, 419] width 701 height 23
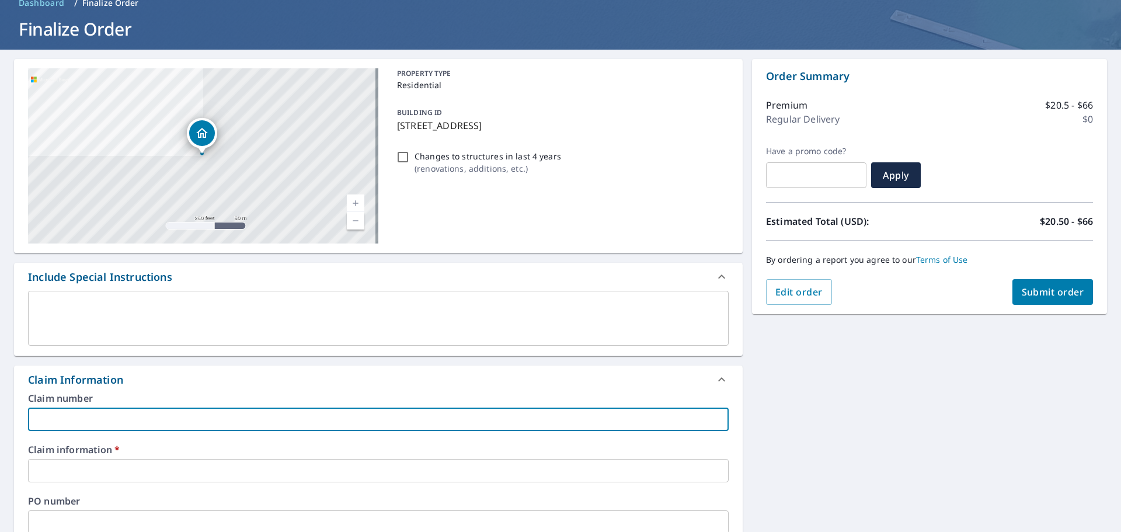
type input "681468"
checkbox input "true"
click at [68, 468] on input "text" at bounding box center [378, 470] width 701 height 23
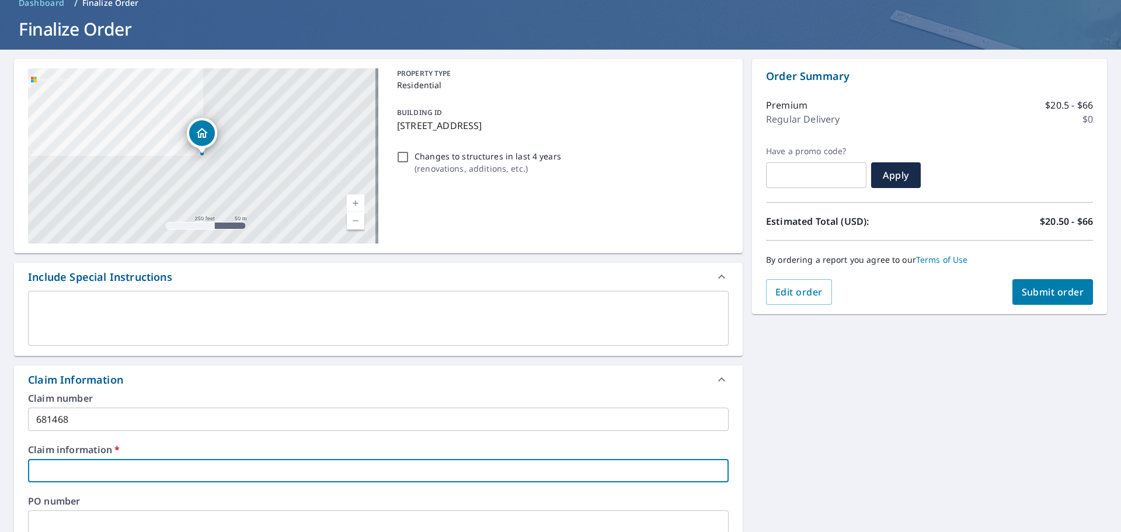
type input "681468"
checkbox input "true"
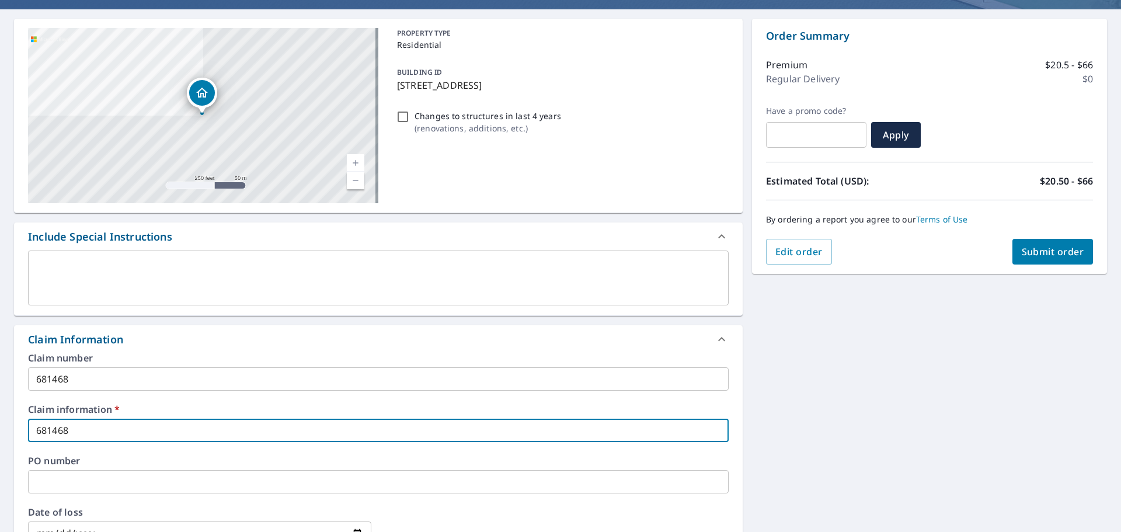
scroll to position [117, 0]
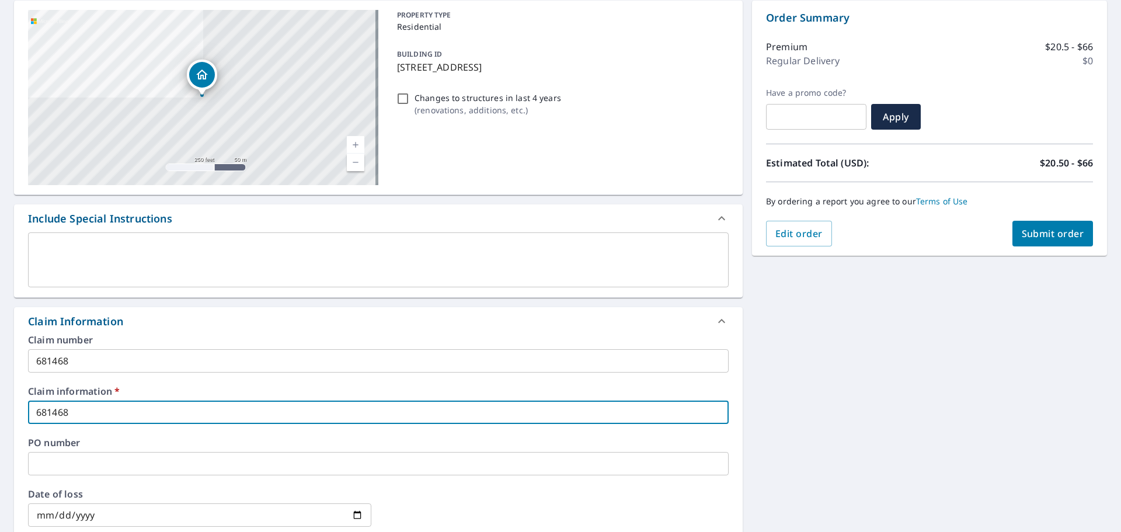
click at [59, 460] on input "text" at bounding box center [378, 463] width 701 height 23
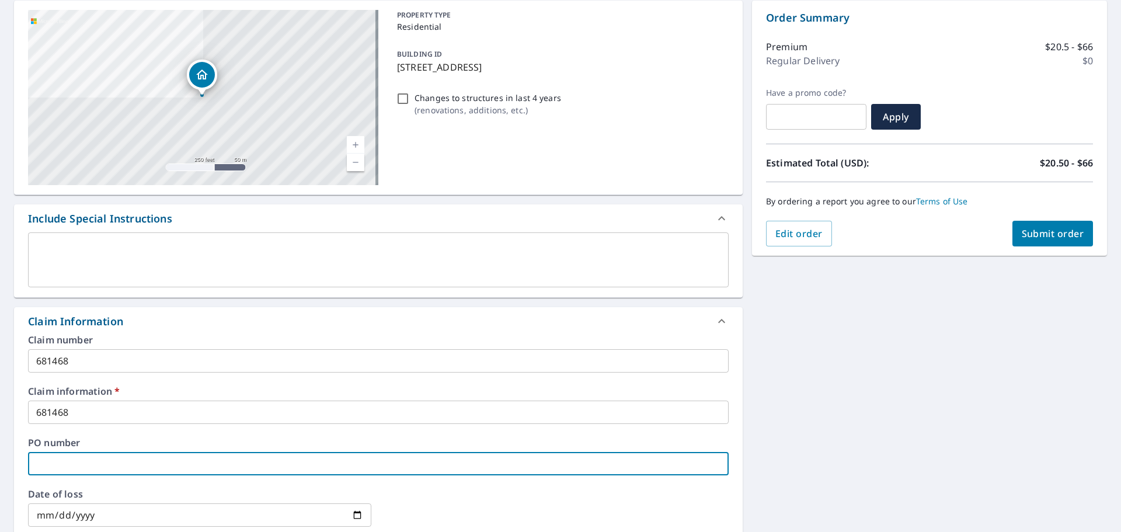
type input "2"
checkbox input "true"
type input "23"
checkbox input "true"
type input "230"
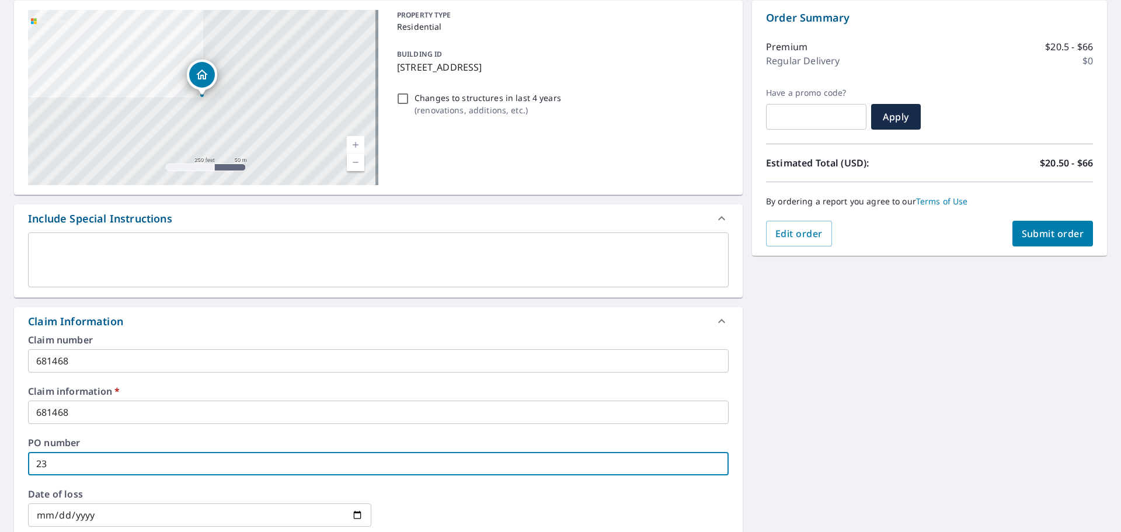
checkbox input "true"
type input "2309"
checkbox input "true"
type input "2309"
checkbox input "true"
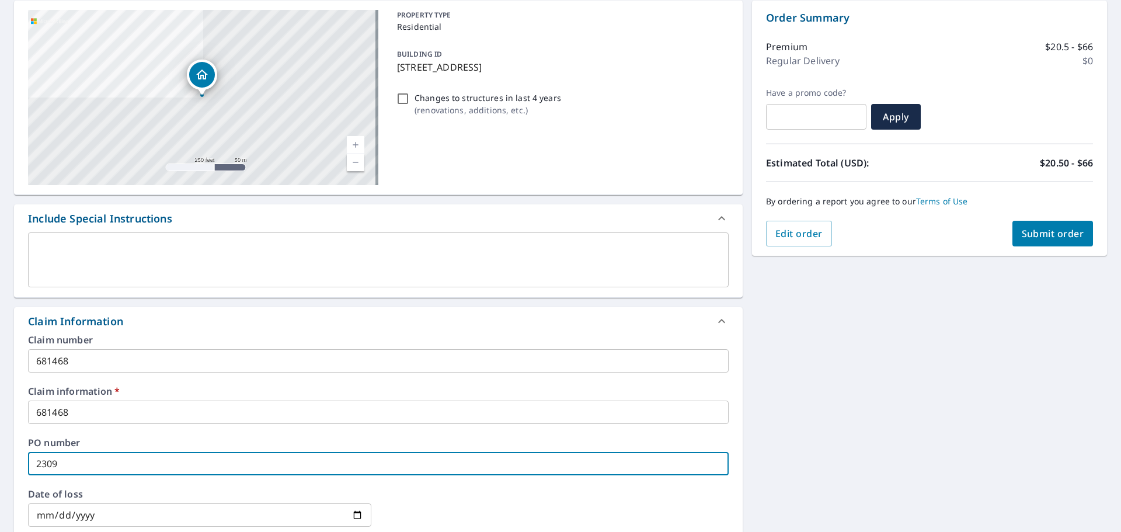
type input "2309 g"
checkbox input "true"
type input "2309 gu"
checkbox input "true"
type input "2309 gut"
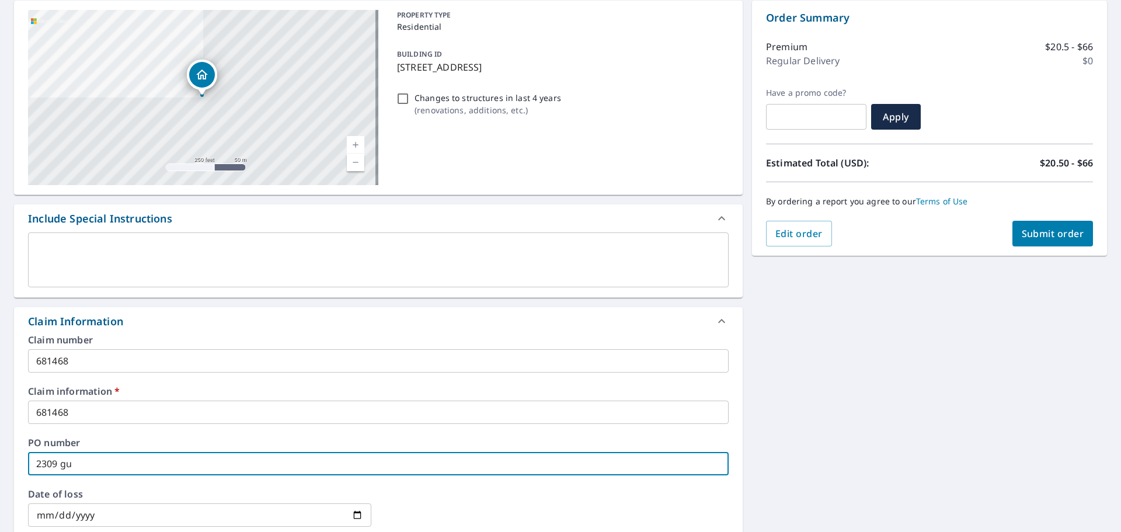
checkbox input "true"
type input "2309 gutf"
checkbox input "true"
type input "2309 gutfo"
checkbox input "true"
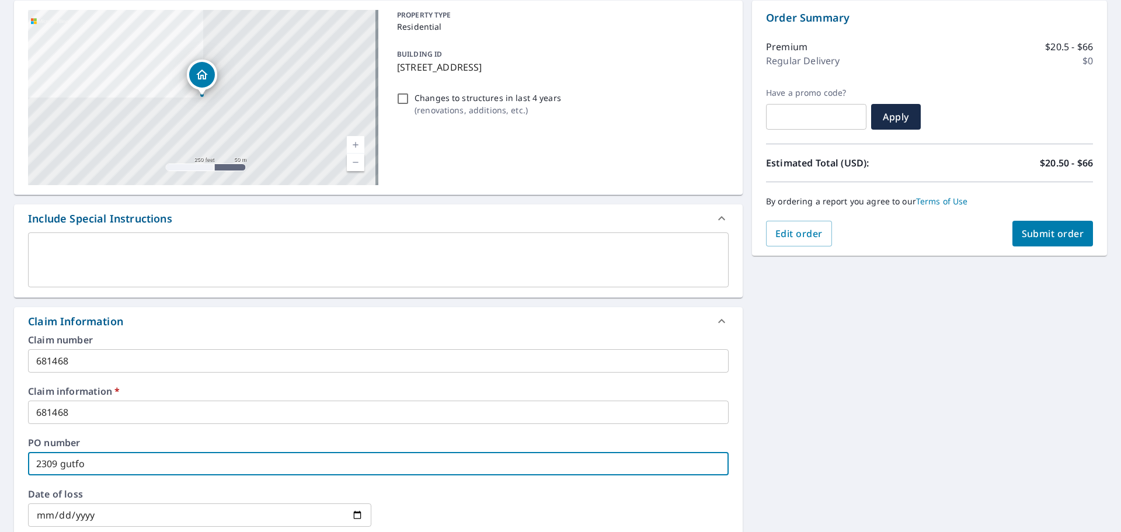
type input "2309 gutfor"
checkbox input "true"
type input "2309 gutford"
checkbox input "true"
type input "2309 gutford"
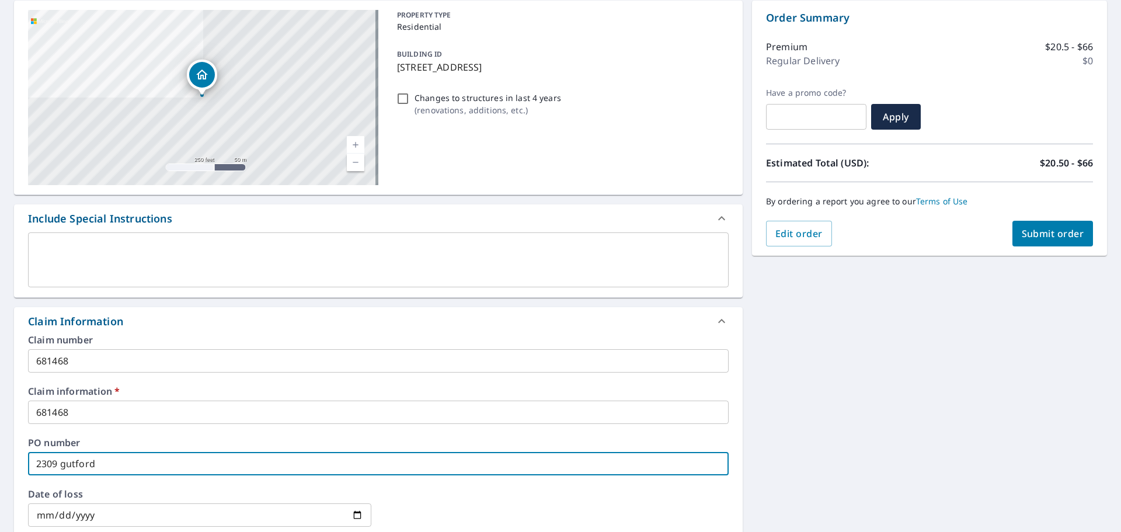
checkbox input "true"
type input "[STREET_ADDRESS]"
checkbox input "true"
type input "[STREET_ADDRESS]"
checkbox input "true"
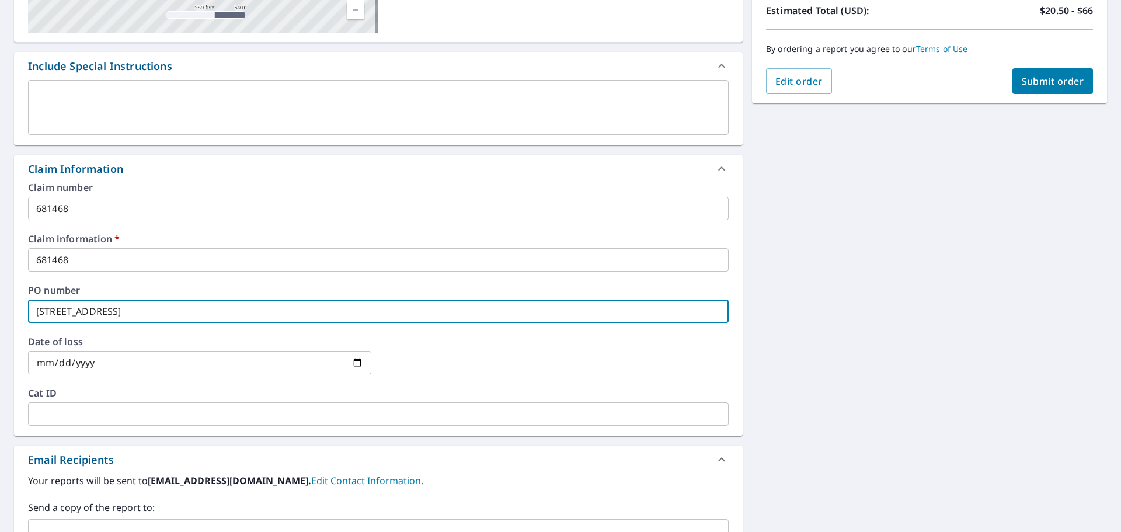
scroll to position [409, 0]
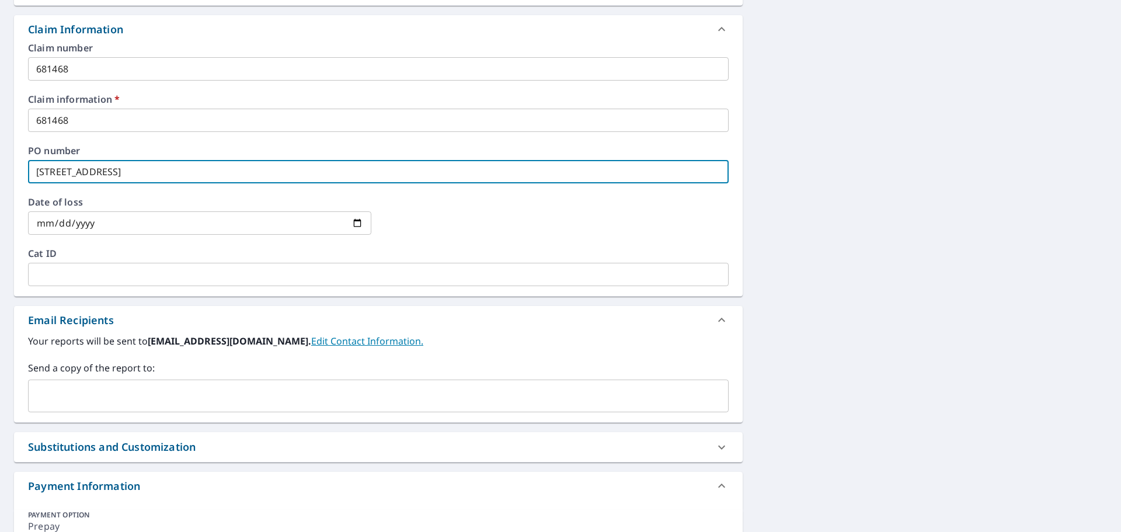
type input "[STREET_ADDRESS]"
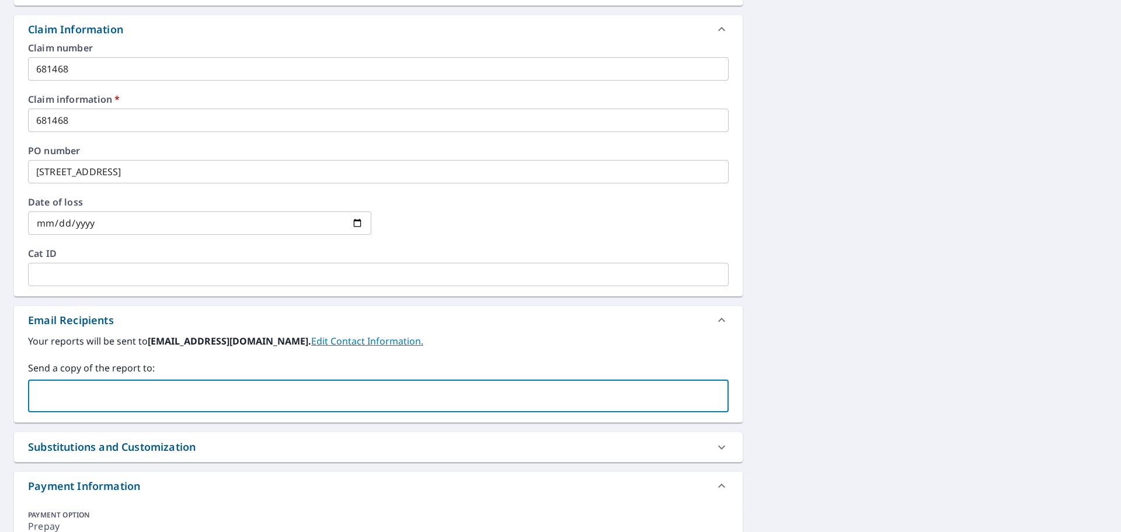
click at [58, 397] on input "text" at bounding box center [369, 396] width 673 height 22
type input "stephenbrown@roof"
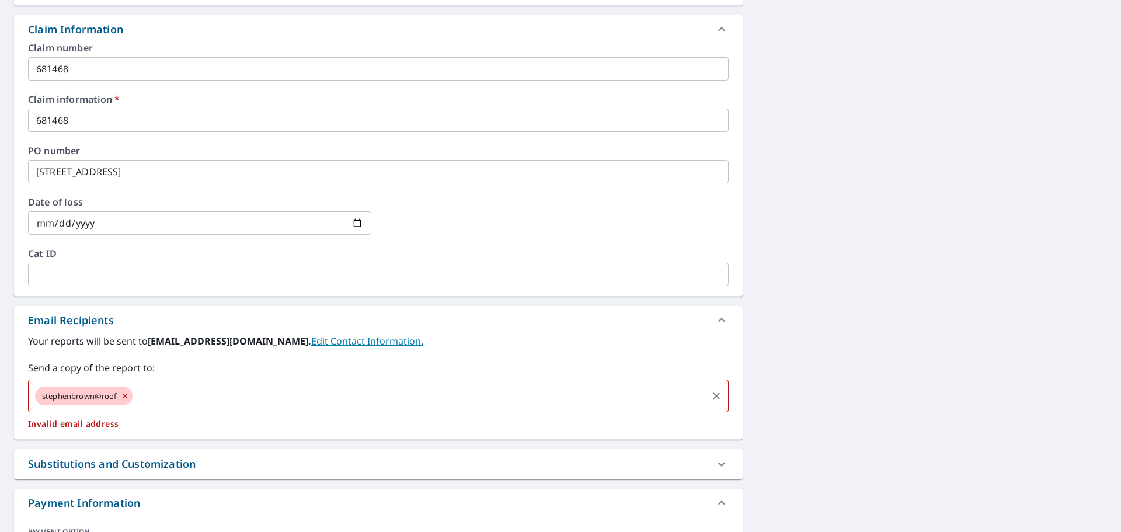
checkbox input "true"
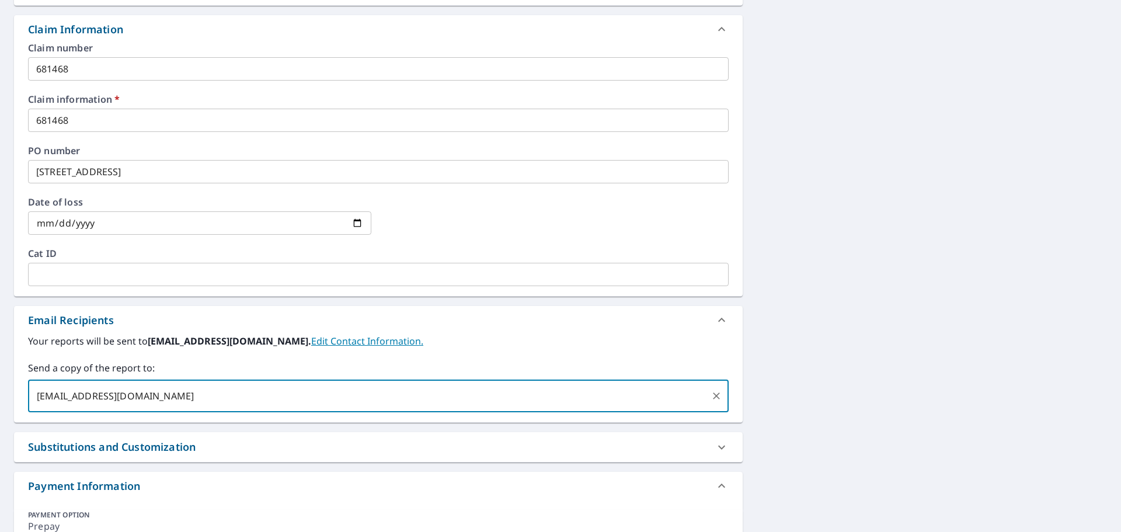
type input "[EMAIL_ADDRESS][DOMAIN_NAME]"
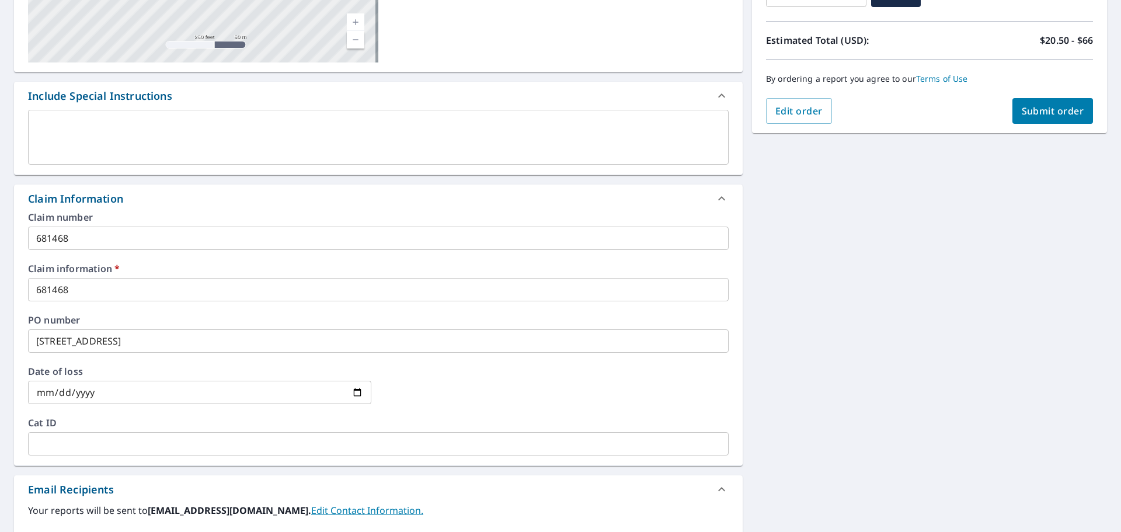
scroll to position [234, 0]
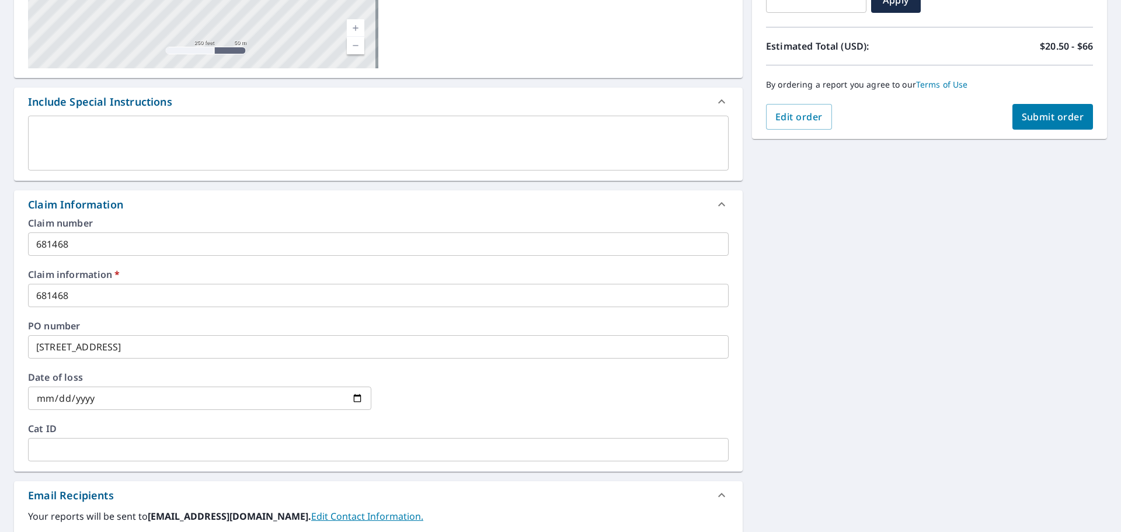
click at [1049, 116] on span "Submit order" at bounding box center [1053, 116] width 62 height 13
checkbox input "true"
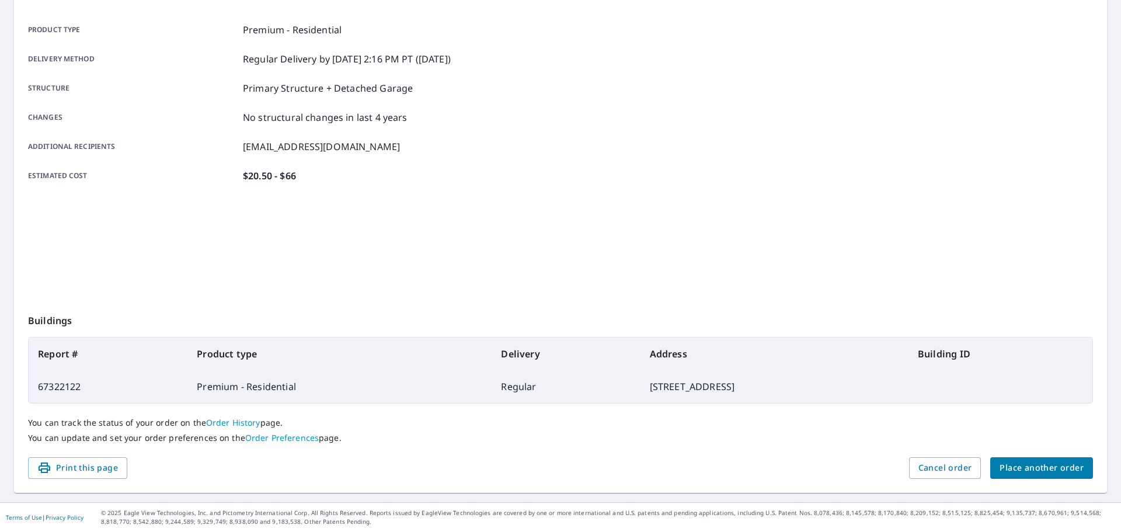
scroll to position [155, 0]
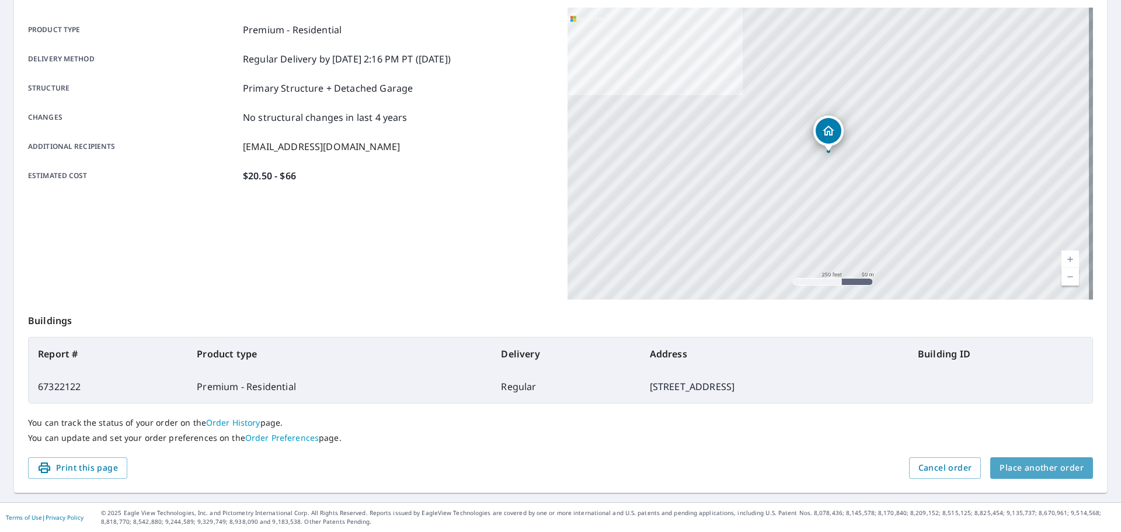
click at [1045, 464] on span "Place another order" at bounding box center [1042, 468] width 84 height 15
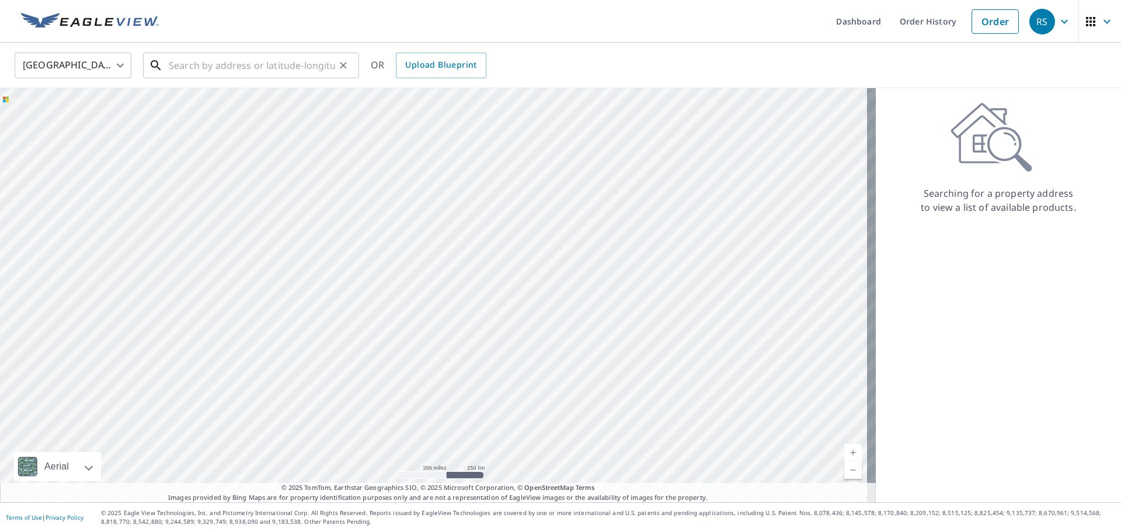
click at [169, 61] on input "text" at bounding box center [252, 65] width 166 height 33
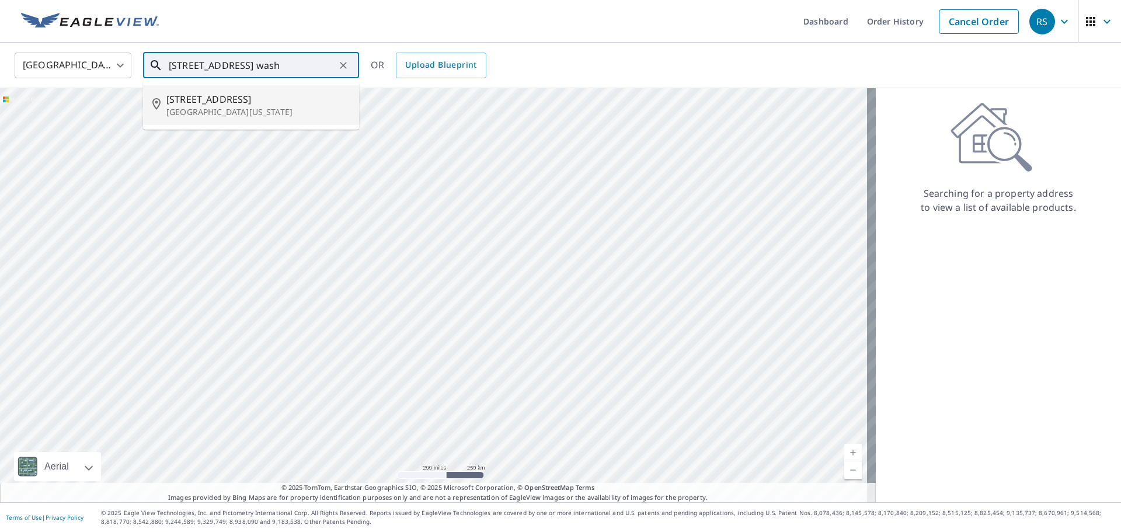
click at [194, 108] on p "[GEOGRAPHIC_DATA][US_STATE]" at bounding box center [257, 112] width 183 height 12
type input "[STREET_ADDRESS][US_STATE]"
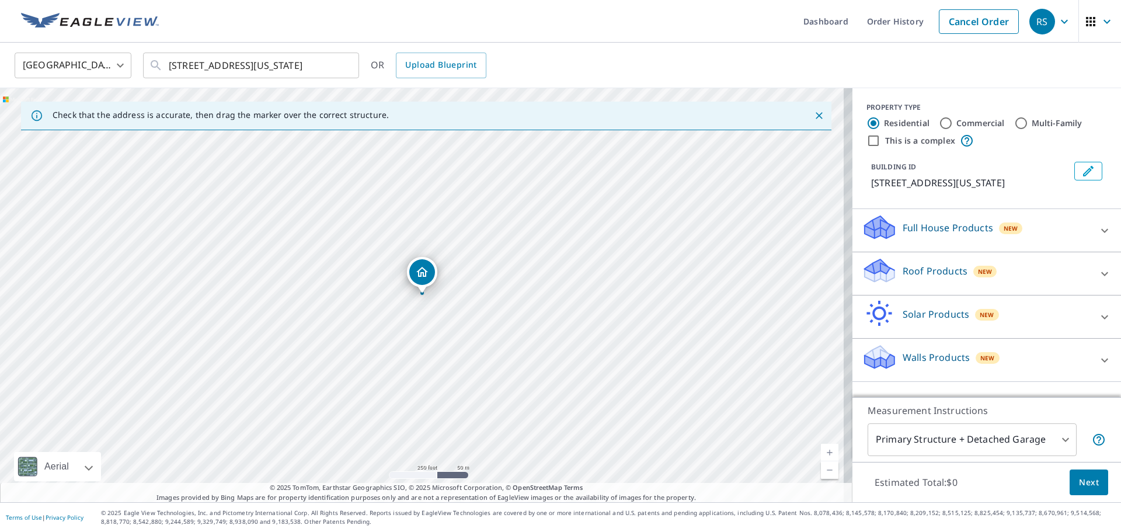
click at [879, 274] on icon at bounding box center [880, 266] width 30 height 15
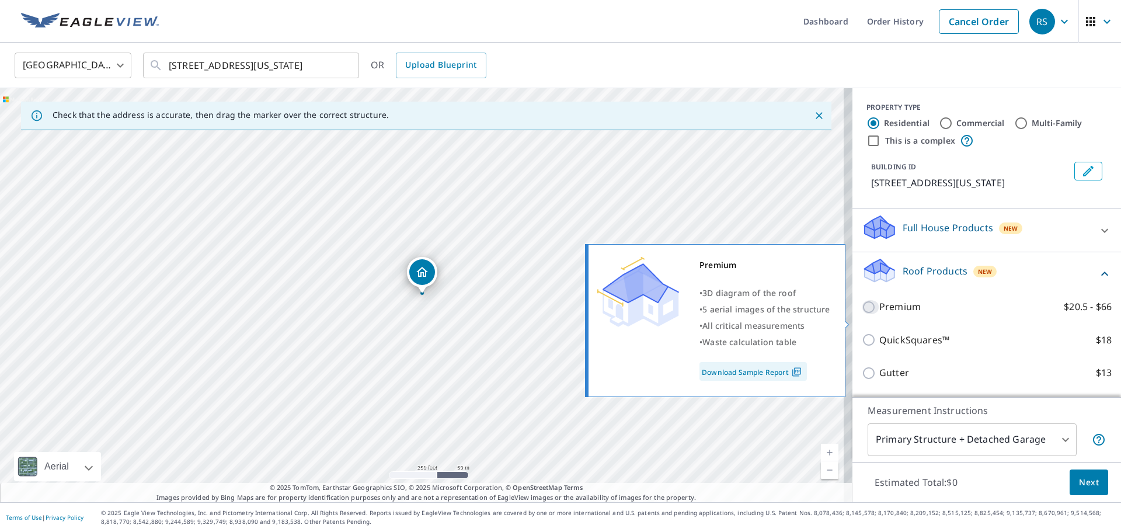
click at [862, 314] on input "Premium $20.5 - $66" at bounding box center [871, 307] width 18 height 14
checkbox input "true"
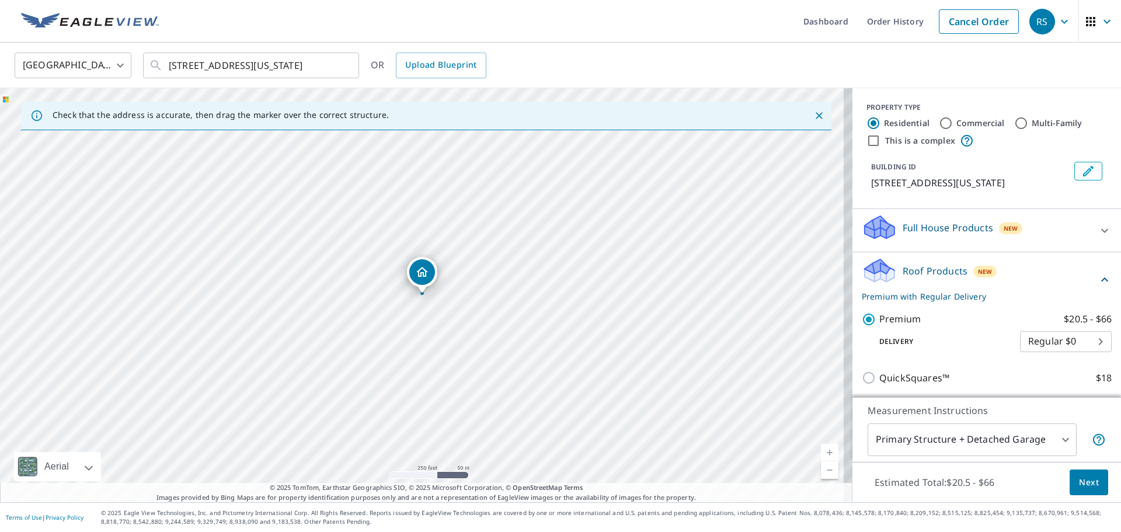
click at [1089, 489] on span "Next" at bounding box center [1089, 482] width 20 height 15
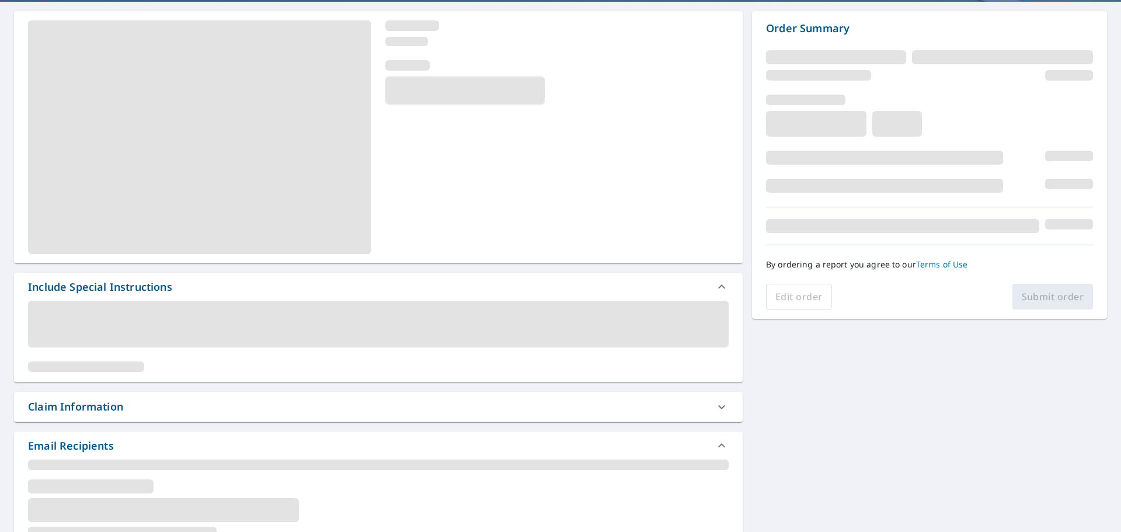
scroll to position [117, 0]
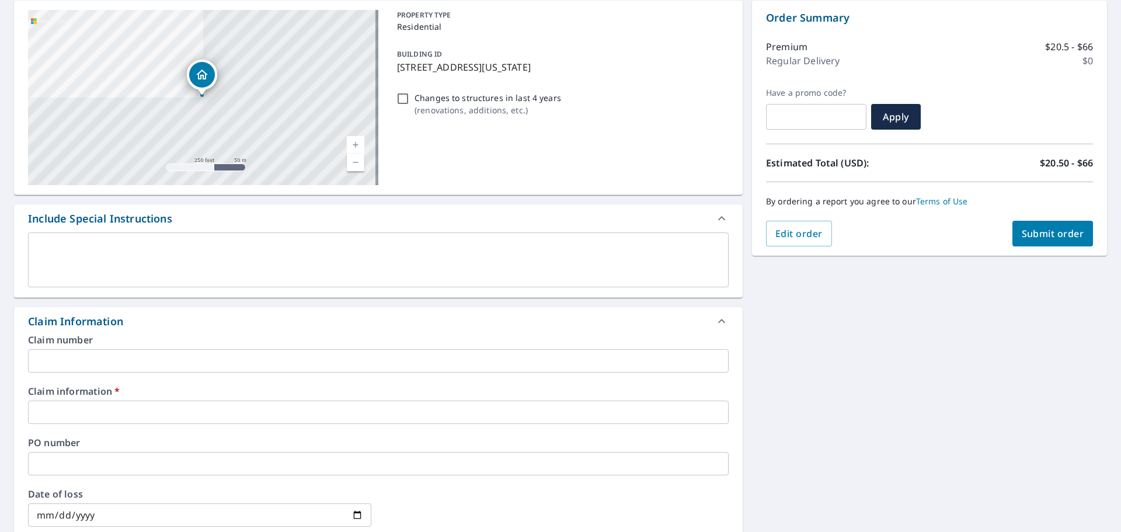
click at [148, 363] on input "text" at bounding box center [378, 360] width 701 height 23
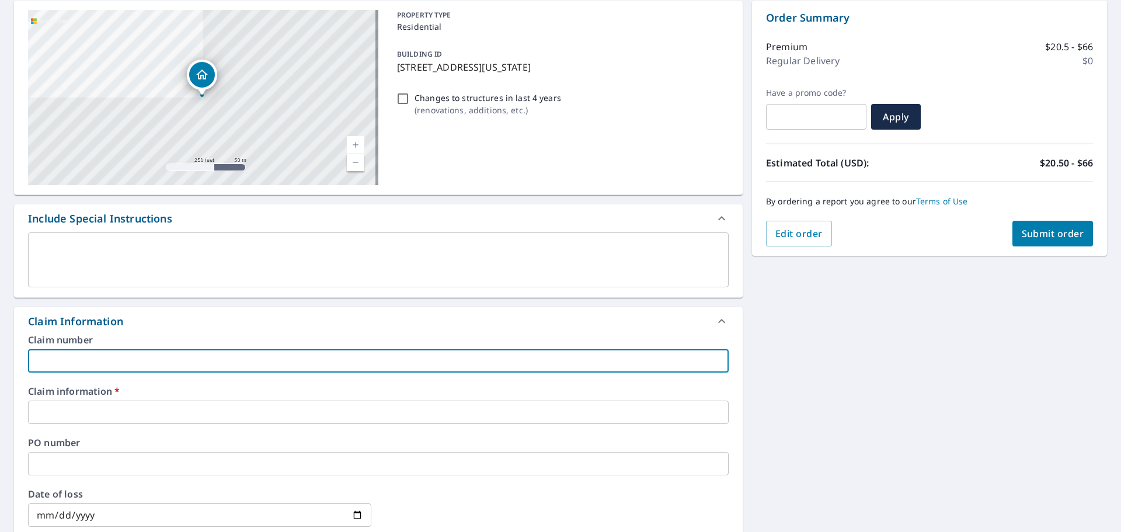
type input "681468"
checkbox input "true"
click at [79, 410] on input "text" at bounding box center [378, 412] width 701 height 23
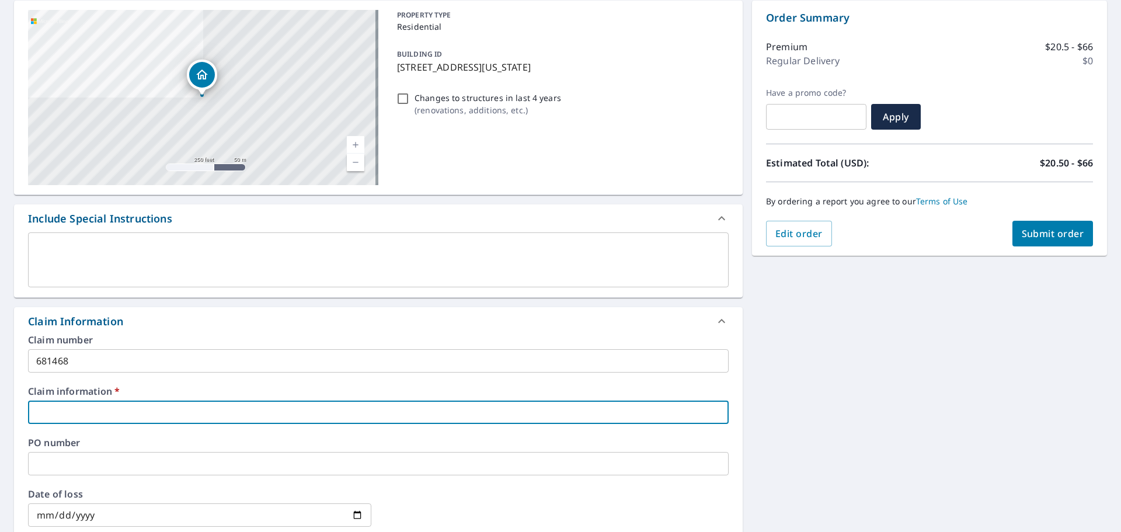
type input "681468"
checkbox input "true"
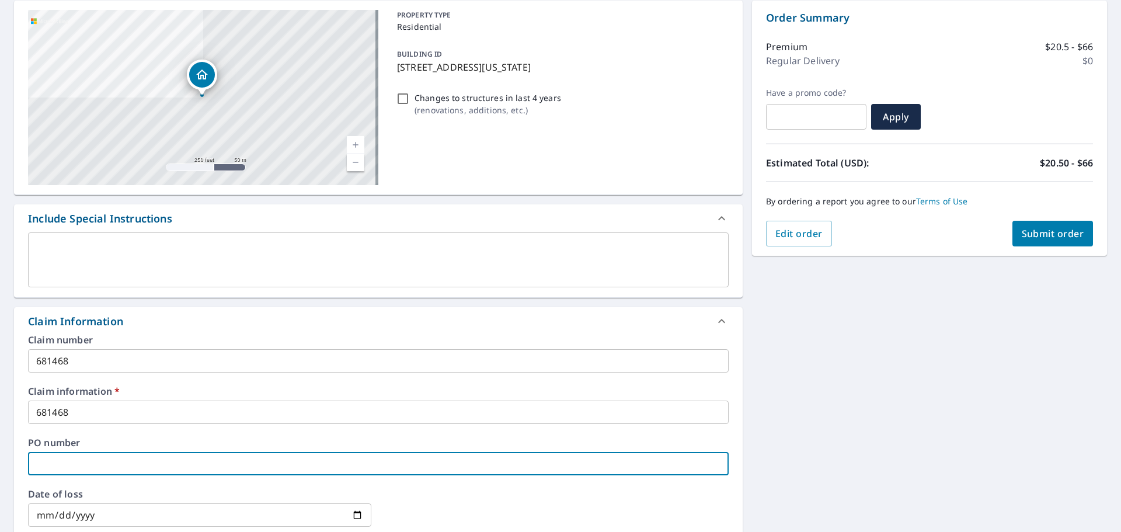
click at [84, 465] on input "text" at bounding box center [378, 463] width 701 height 23
type input "2"
checkbox input "true"
type input "21"
checkbox input "true"
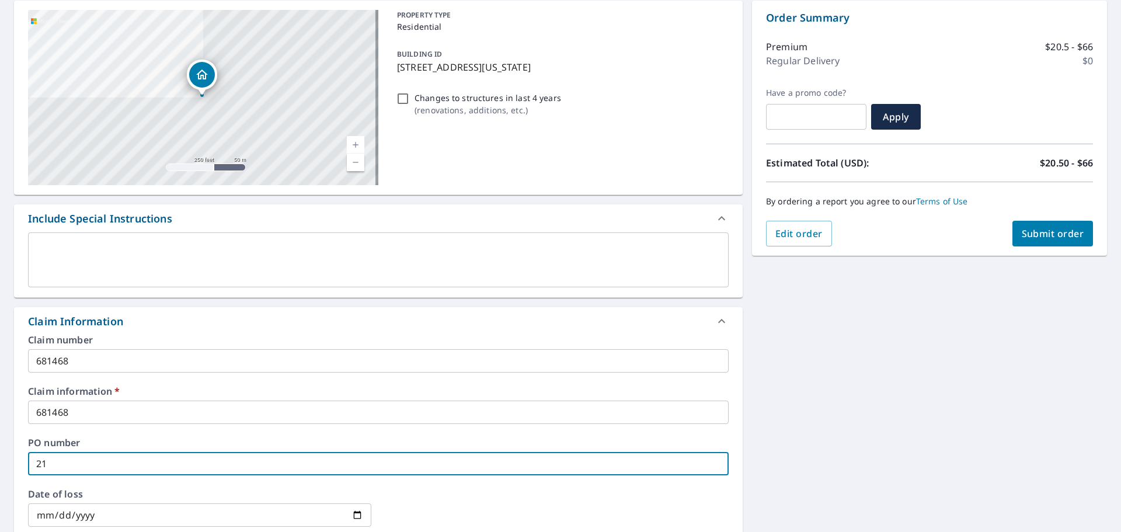
type input "210"
checkbox input "true"
type input "210"
checkbox input "true"
type input "210 h"
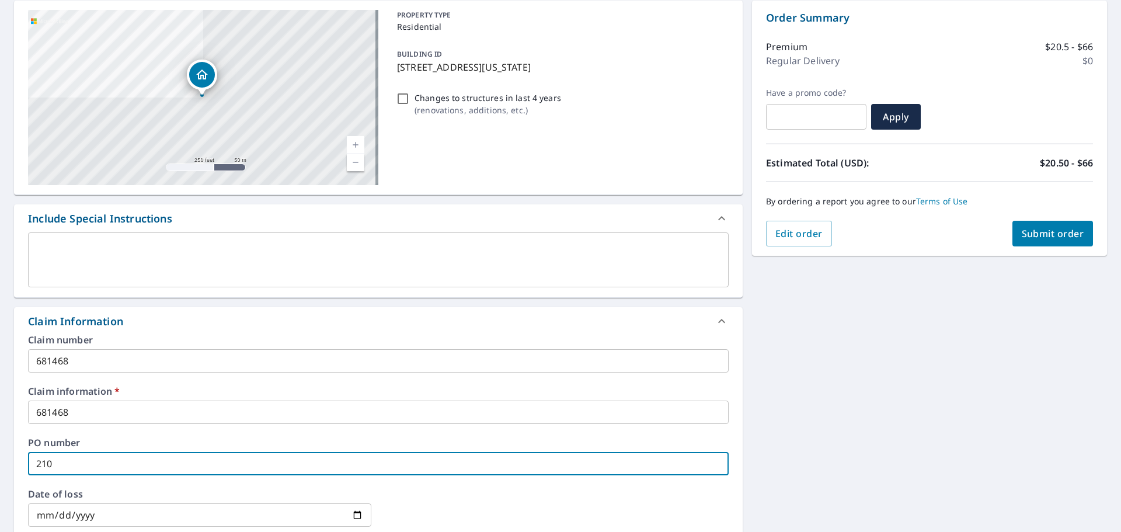
checkbox input "true"
type input "210 ha"
checkbox input "true"
type input "210 har"
checkbox input "true"
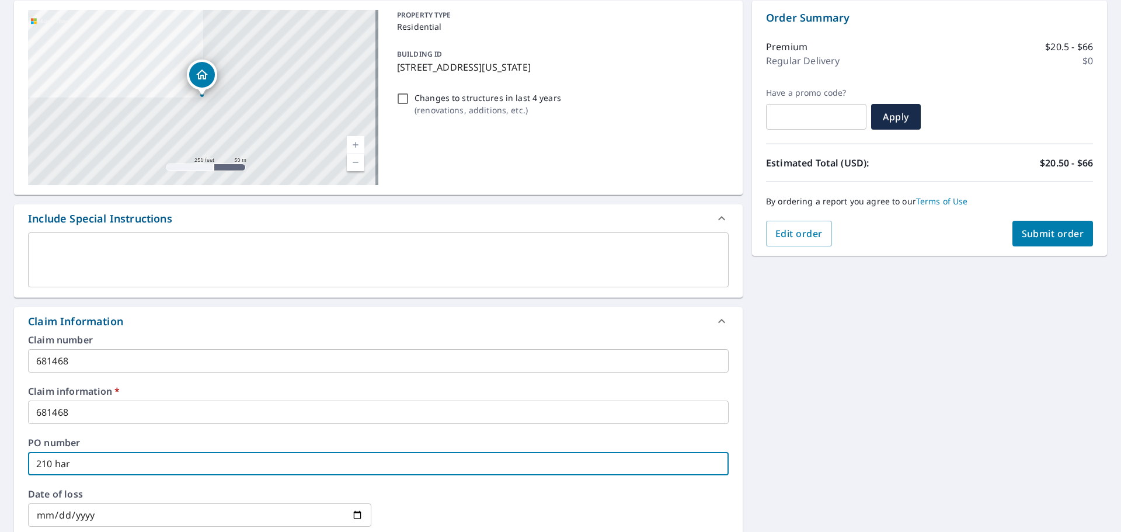
type input "210 harv"
checkbox input "true"
type input "210 [PERSON_NAME]"
checkbox input "true"
type input "210 harves"
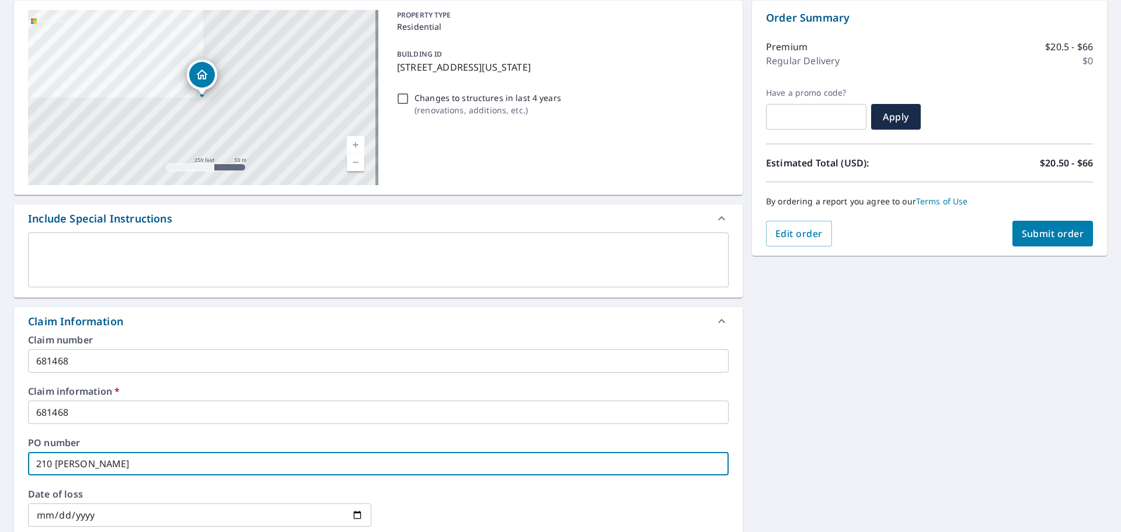
checkbox input "true"
type input "210 harvest"
checkbox input "true"
type input "210 harvest"
checkbox input "true"
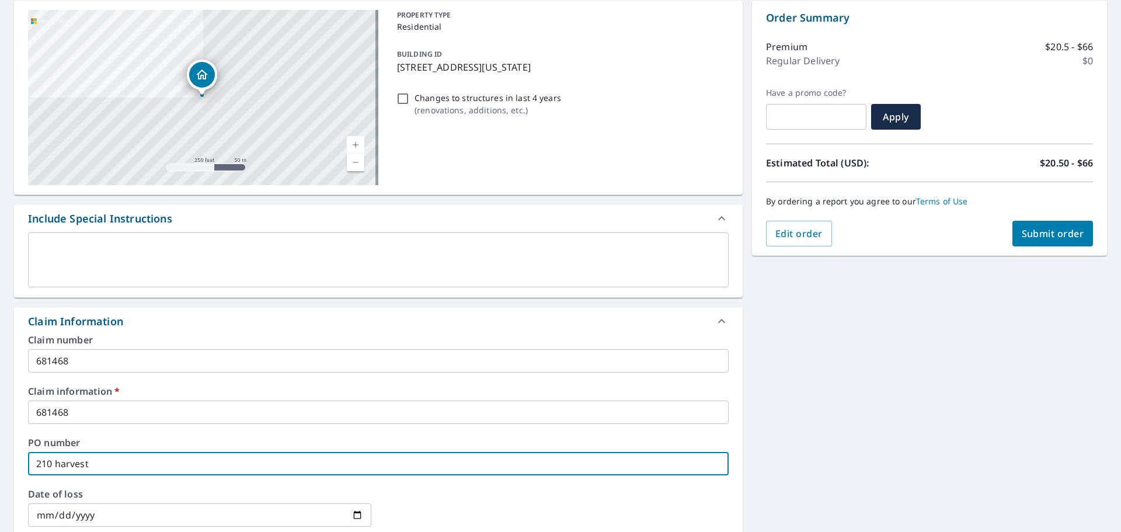
type input "210 harvest l"
checkbox input "true"
type input "210 harvest la"
checkbox input "true"
type input "210 harvest lan"
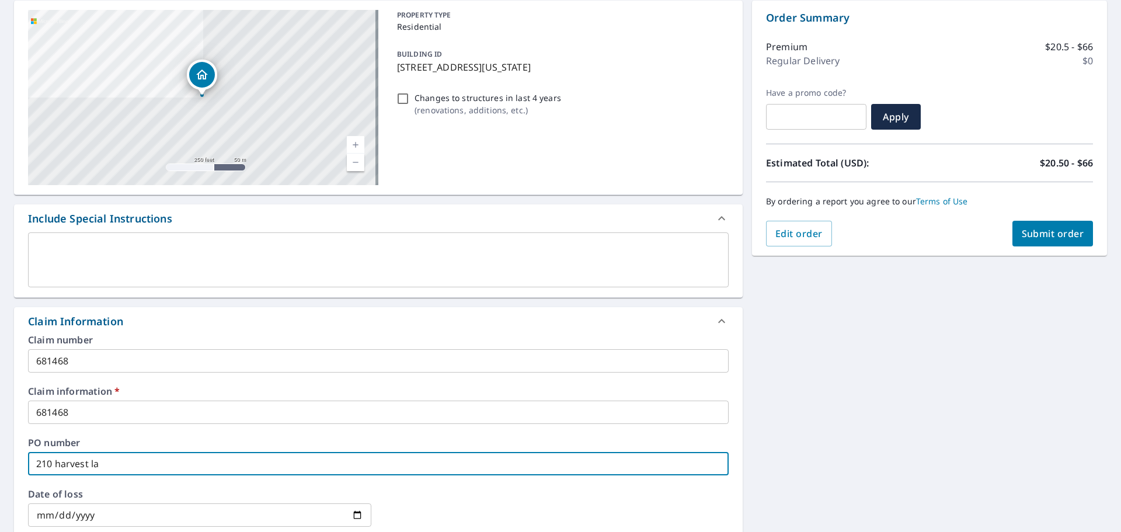
checkbox input "true"
type input "[STREET_ADDRESS]"
checkbox input "true"
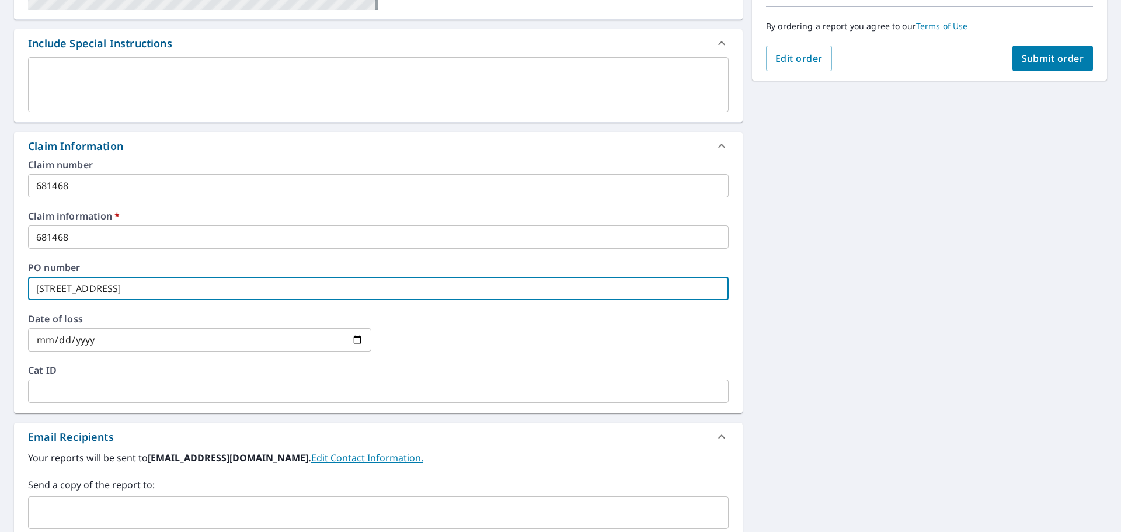
scroll to position [350, 0]
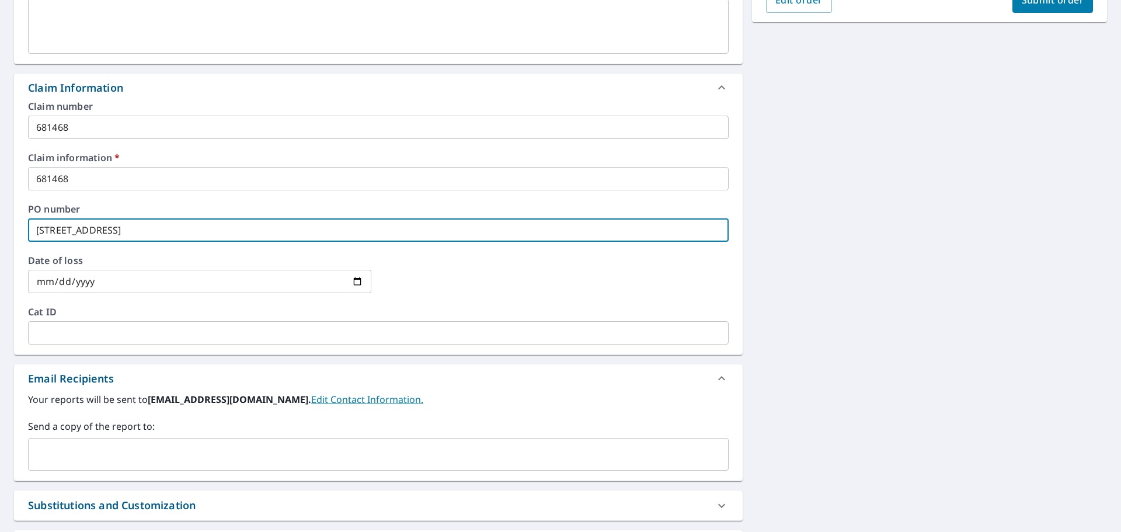
type input "[STREET_ADDRESS]"
click at [66, 453] on input "text" at bounding box center [369, 454] width 673 height 22
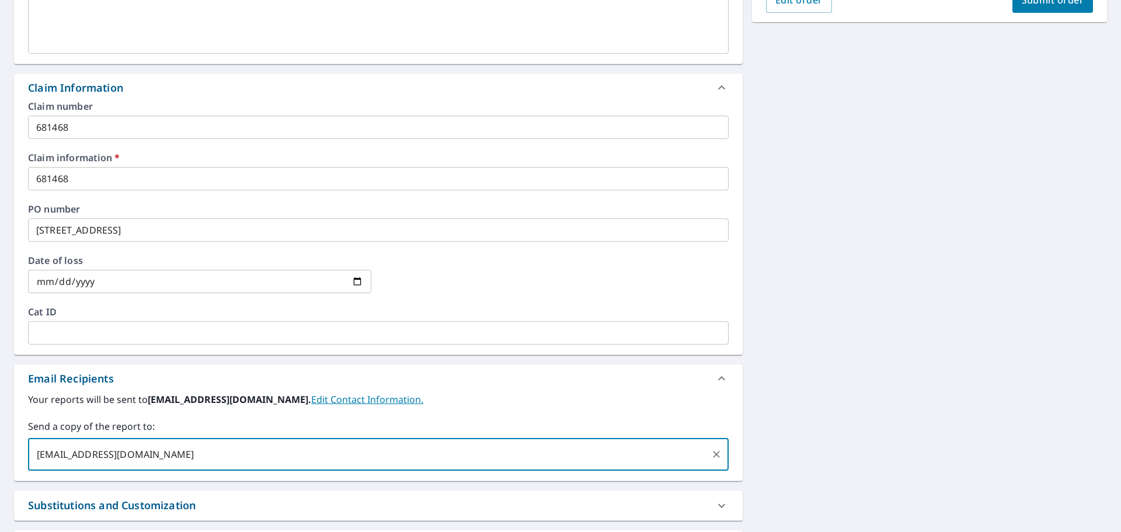
type input "[EMAIL_ADDRESS][DOMAIN_NAME]"
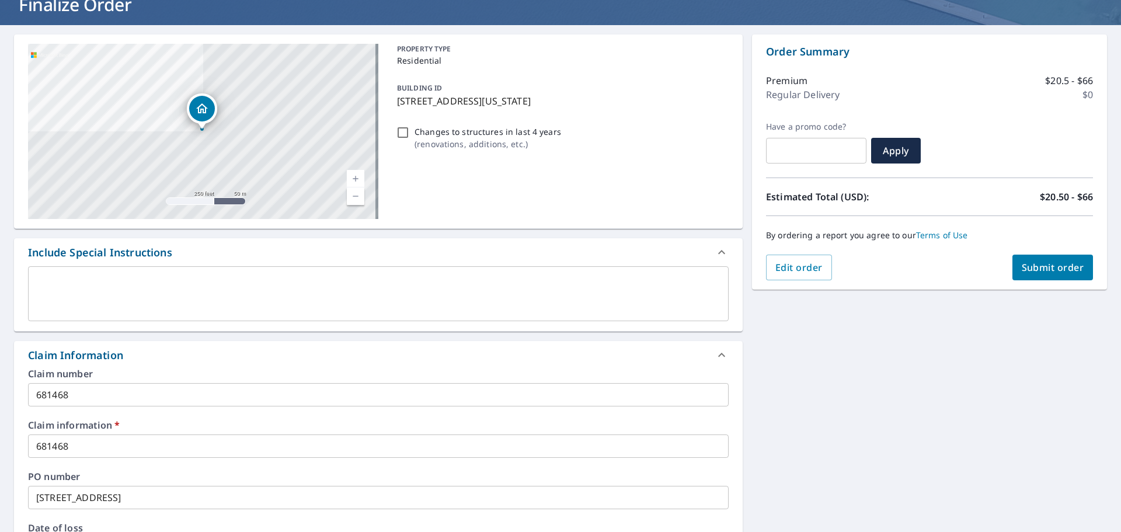
scroll to position [58, 0]
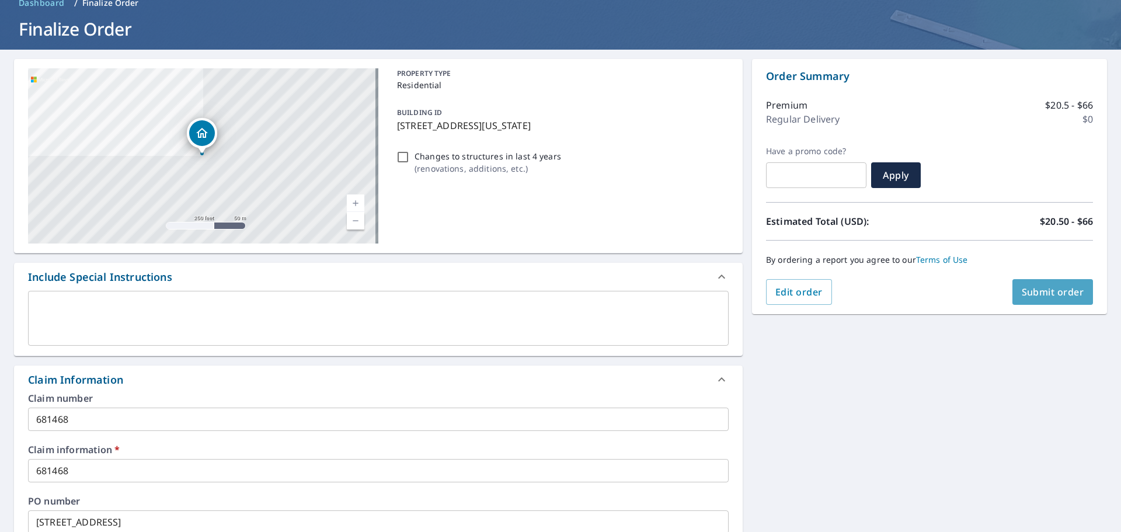
click at [1042, 284] on button "Submit order" at bounding box center [1053, 292] width 81 height 26
checkbox input "true"
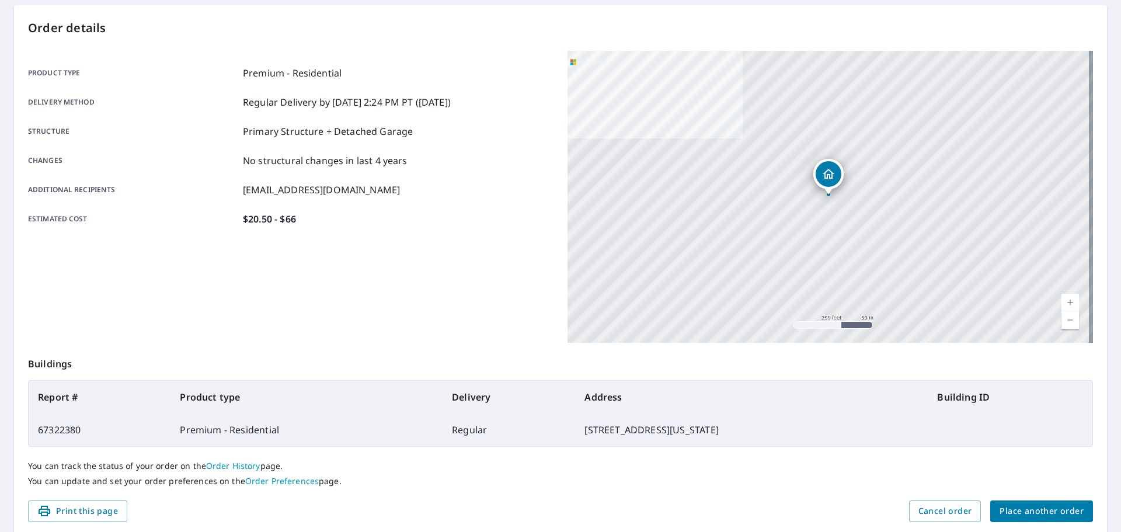
scroll to position [155, 0]
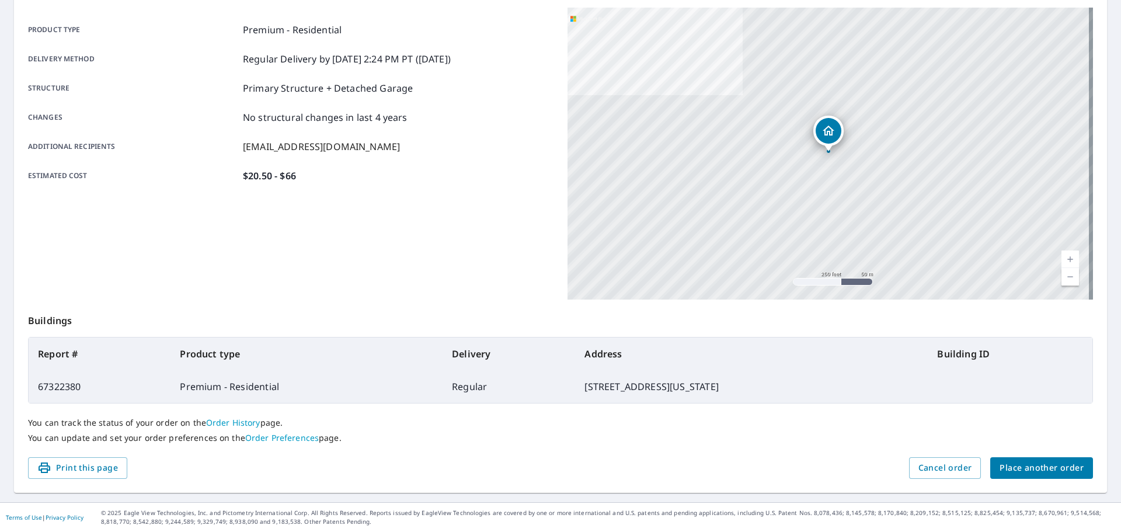
click at [1052, 463] on span "Place another order" at bounding box center [1042, 468] width 84 height 15
